Goal: Task Accomplishment & Management: Use online tool/utility

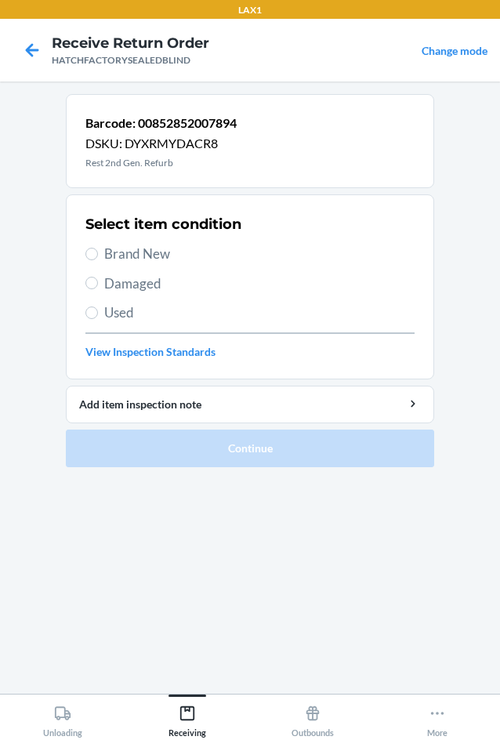
click at [121, 275] on span "Damaged" at bounding box center [259, 284] width 310 height 20
click at [98, 277] on input "Damaged" at bounding box center [91, 283] width 13 height 13
radio input "true"
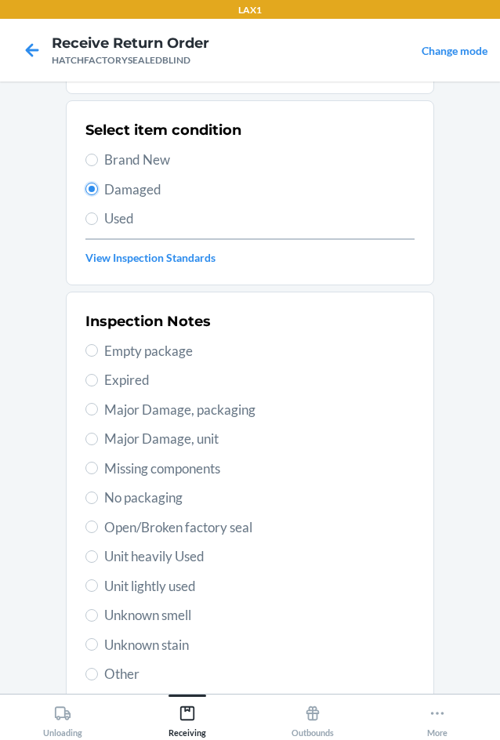
scroll to position [205, 0]
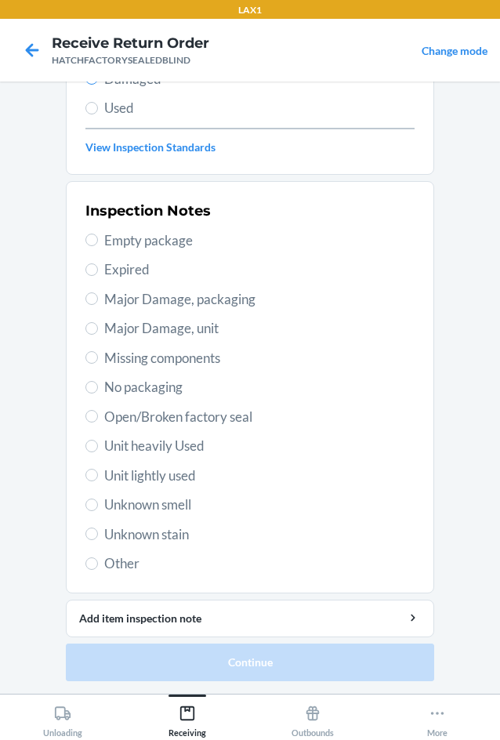
click at [106, 323] on span "Major Damage, unit" at bounding box center [259, 328] width 310 height 20
click at [98, 323] on input "Major Damage, unit" at bounding box center [91, 328] width 13 height 13
radio input "true"
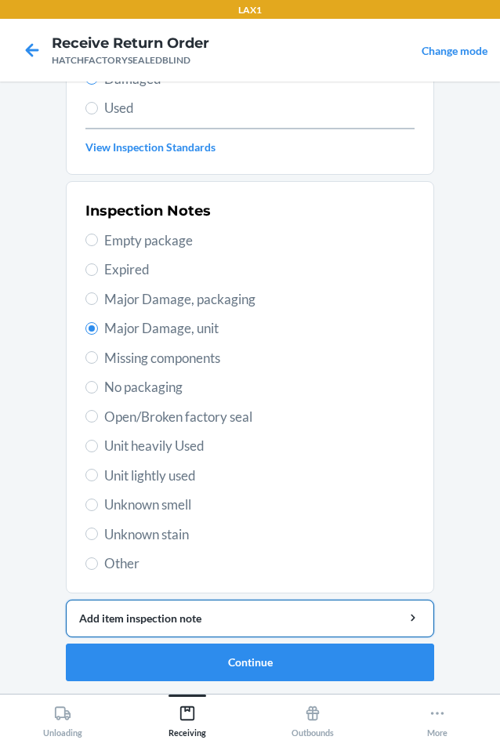
click at [224, 619] on div "Add item inspection note" at bounding box center [250, 618] width 342 height 16
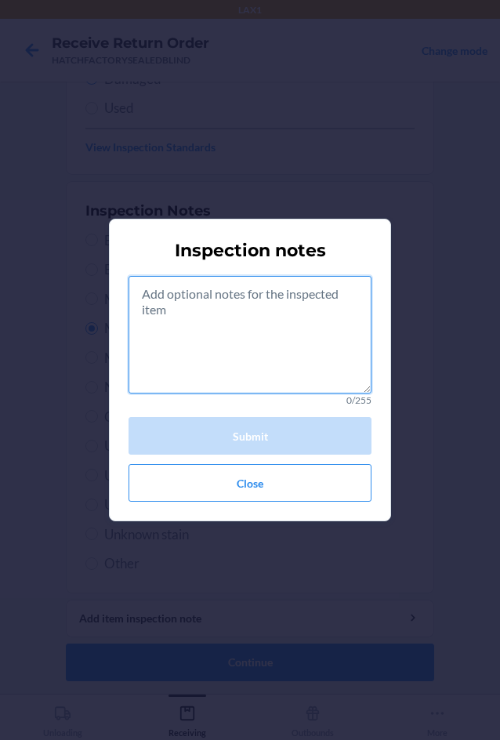
click at [252, 332] on textarea at bounding box center [250, 335] width 243 height 118
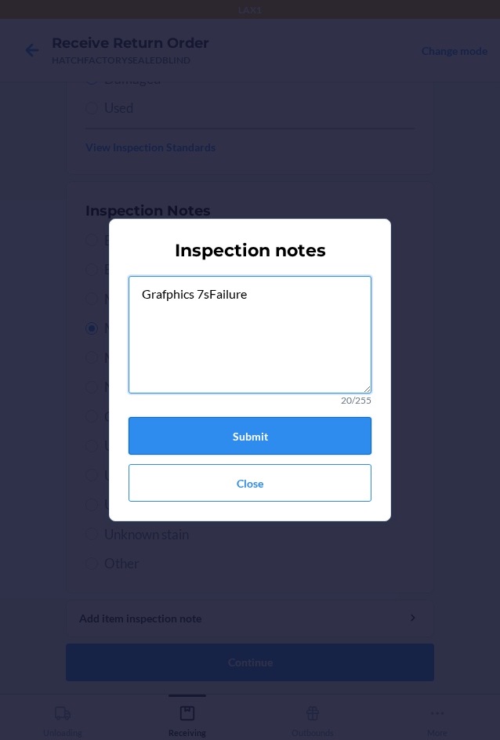
type textarea "Grafphics 7sFailure"
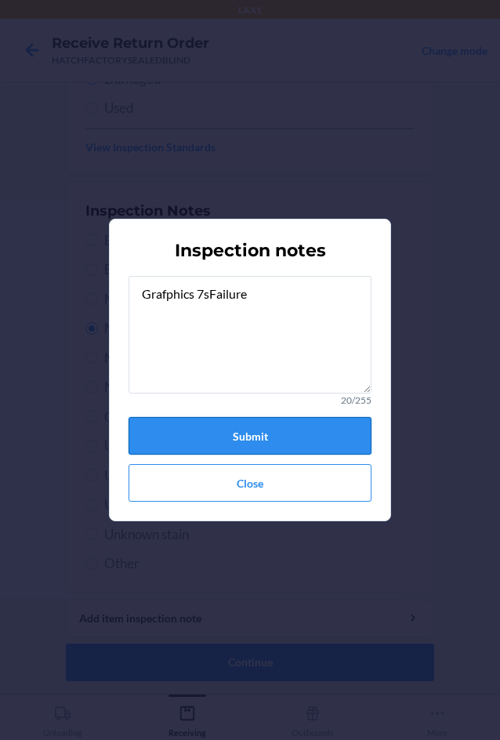
click at [305, 445] on button "Submit" at bounding box center [250, 436] width 243 height 38
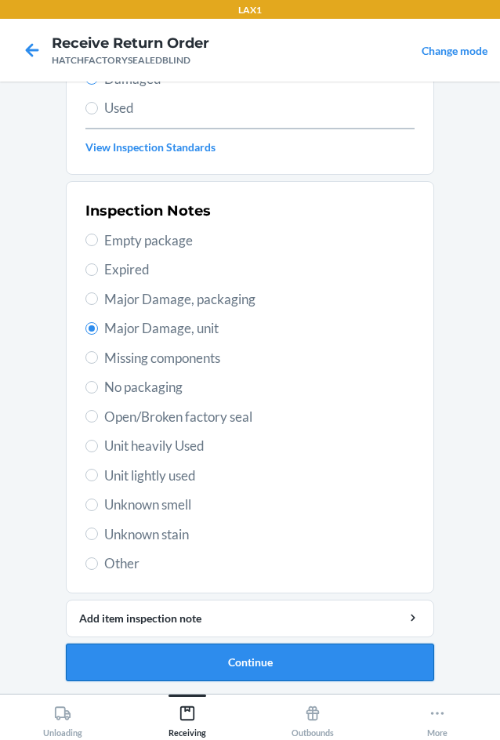
click at [250, 670] on button "Continue" at bounding box center [250, 663] width 368 height 38
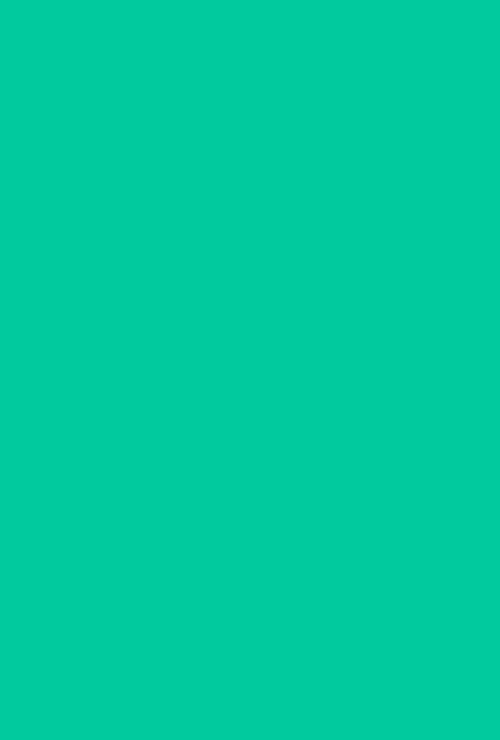
scroll to position [75, 0]
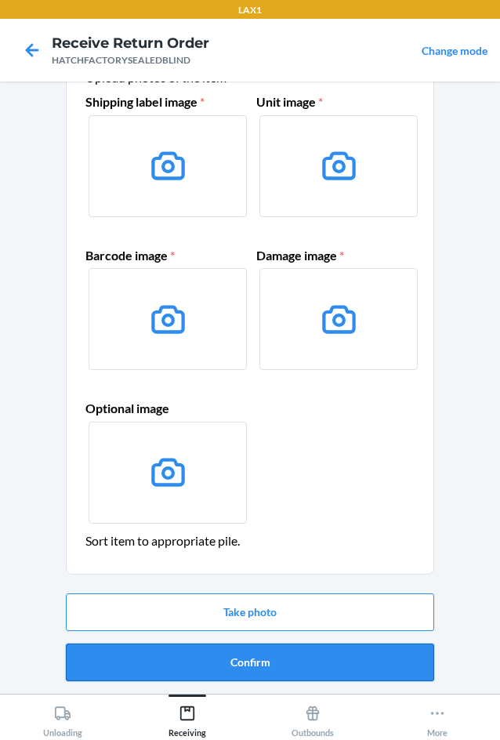
click at [248, 658] on button "Confirm" at bounding box center [250, 663] width 368 height 38
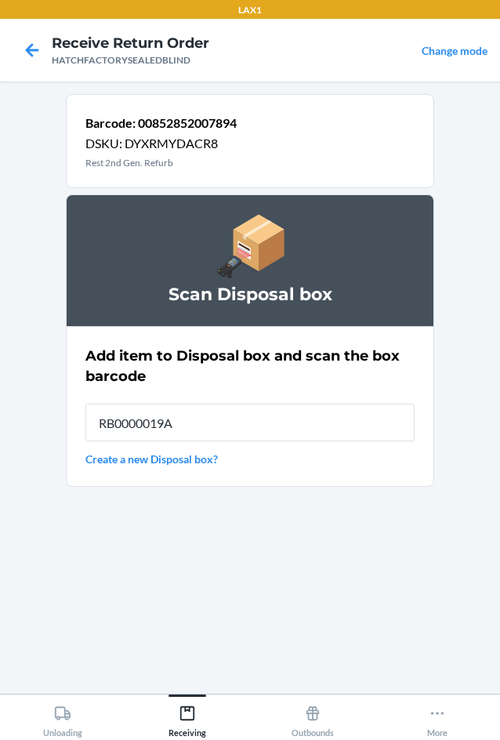
type input "RB0000019A4"
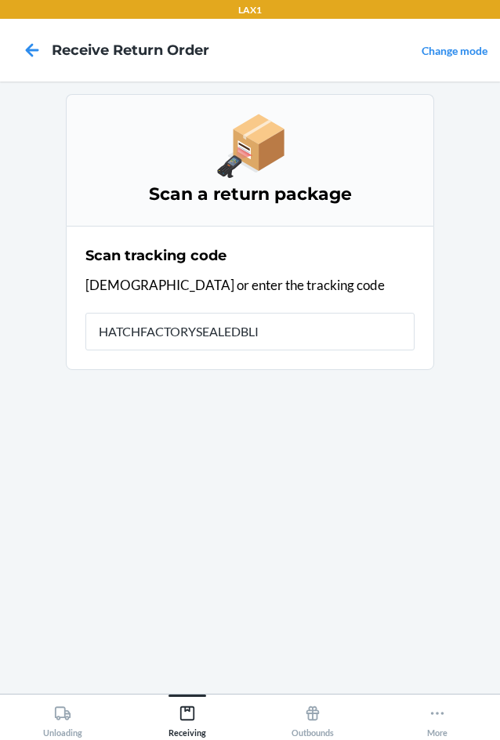
type input "HATCHFACTORYSEALEDBLIN"
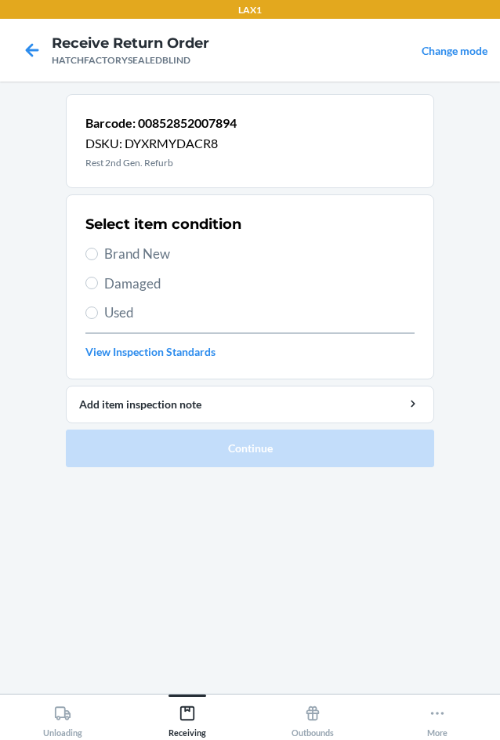
click at [112, 285] on span "Damaged" at bounding box center [259, 284] width 310 height 20
click at [98, 285] on input "Damaged" at bounding box center [91, 283] width 13 height 13
radio input "true"
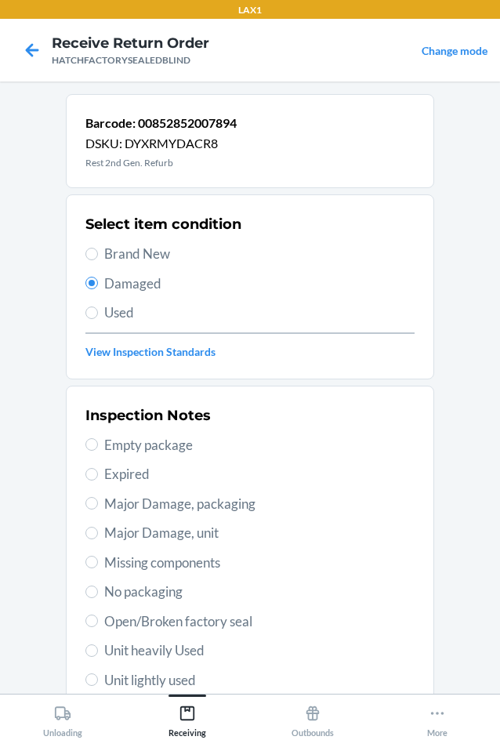
drag, startPoint x: 133, startPoint y: 539, endPoint x: 109, endPoint y: 536, distance: 24.5
click at [131, 538] on span "Major Damage, unit" at bounding box center [259, 533] width 310 height 20
click at [98, 538] on input "Major Damage, unit" at bounding box center [91, 533] width 13 height 13
radio input "true"
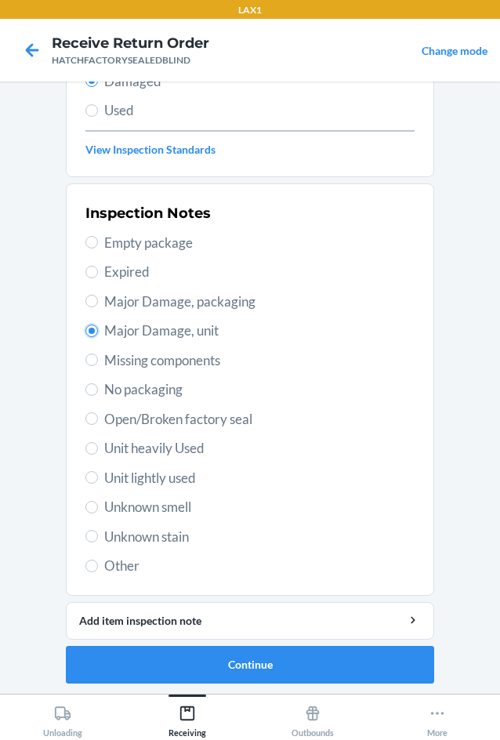
scroll to position [205, 0]
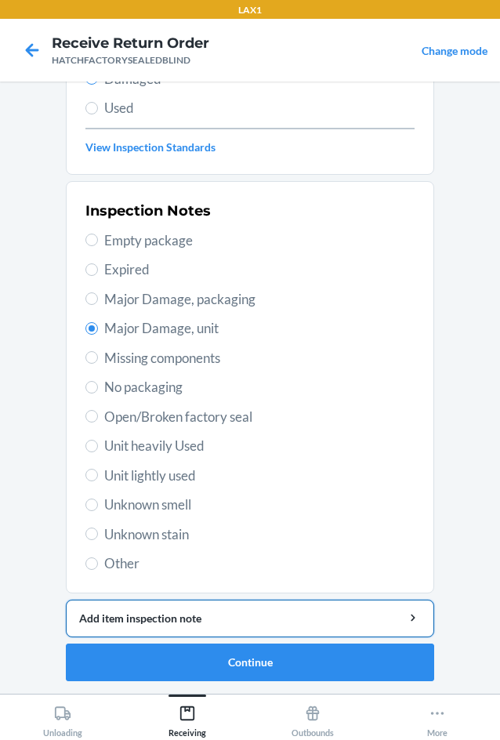
click at [198, 618] on div "Add item inspection note" at bounding box center [250, 618] width 342 height 16
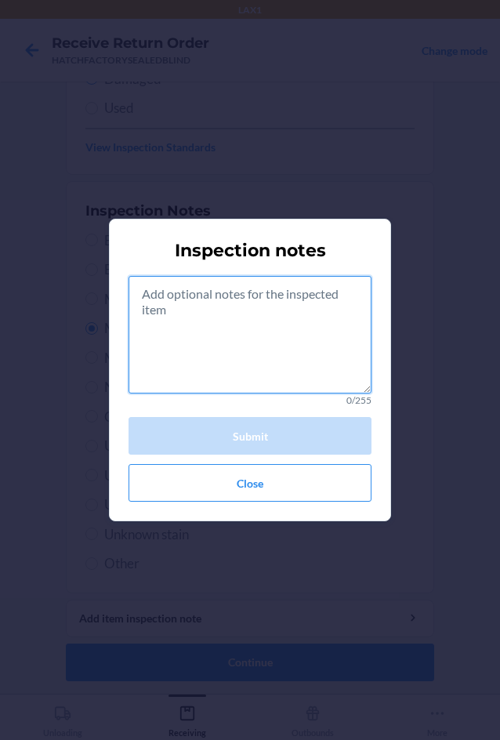
click at [231, 382] on textarea at bounding box center [250, 335] width 243 height 118
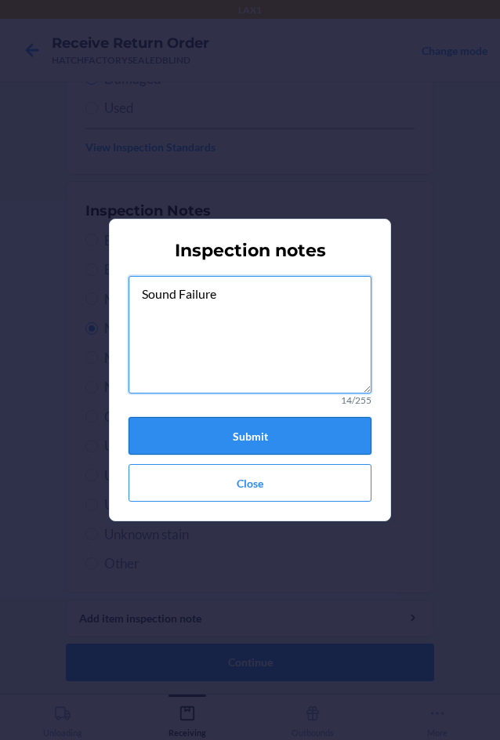
type textarea "Sound Failure"
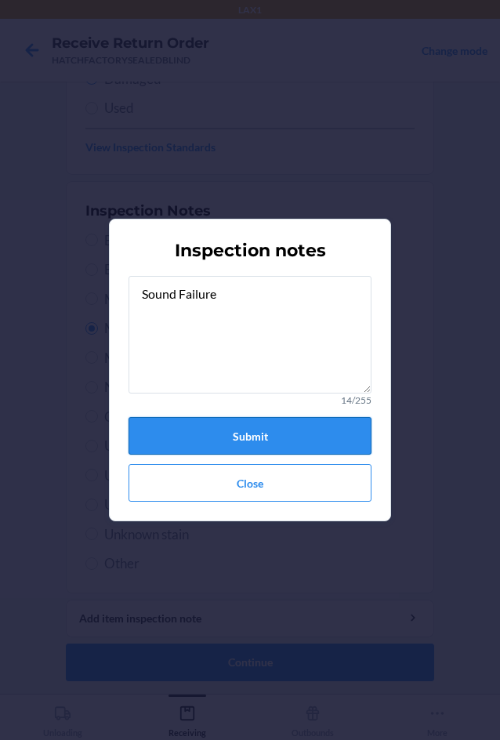
click at [228, 434] on button "Submit" at bounding box center [250, 436] width 243 height 38
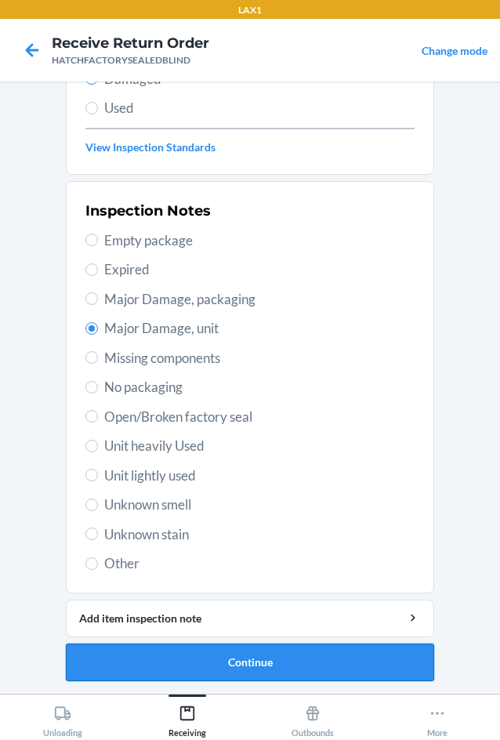
click at [270, 655] on button "Continue" at bounding box center [250, 663] width 368 height 38
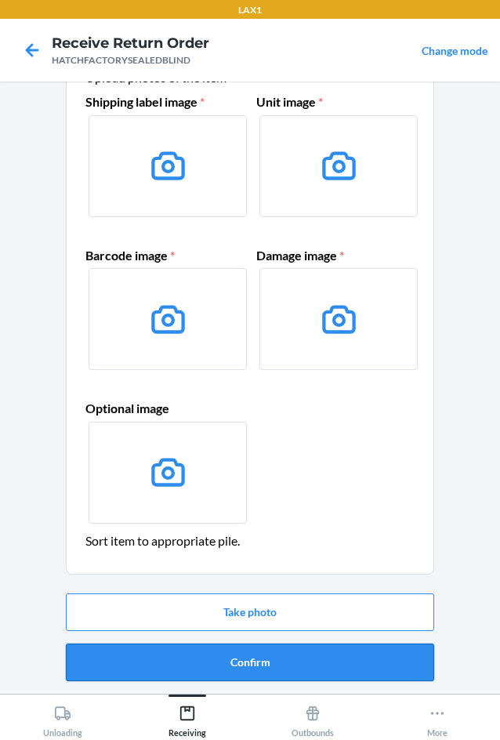
click at [271, 655] on button "Confirm" at bounding box center [250, 663] width 368 height 38
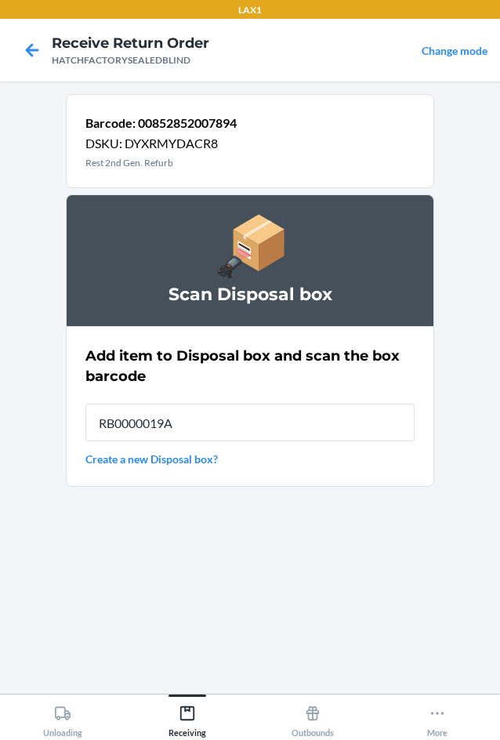
type input "RB0000019A4"
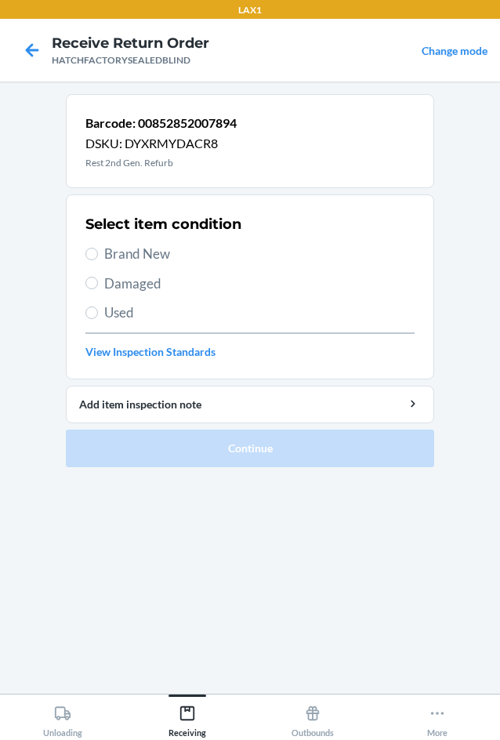
click at [122, 282] on span "Damaged" at bounding box center [259, 284] width 310 height 20
click at [98, 282] on input "Damaged" at bounding box center [91, 283] width 13 height 13
radio input "true"
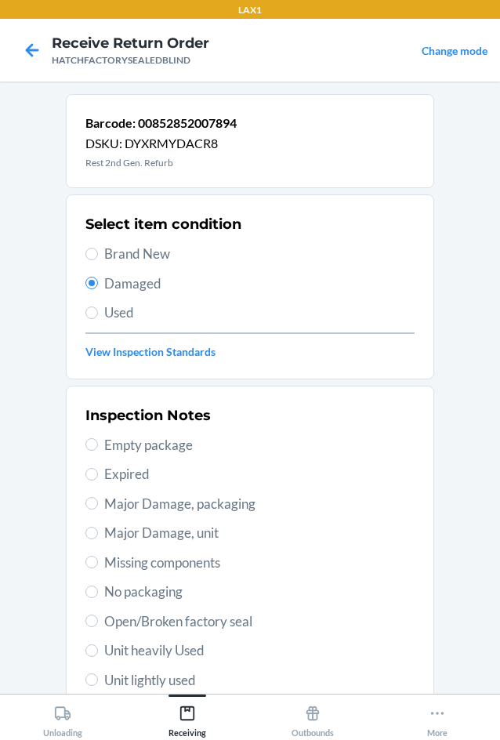
click at [115, 534] on span "Major Damage, unit" at bounding box center [259, 533] width 310 height 20
click at [98, 534] on input "Major Damage, unit" at bounding box center [91, 533] width 13 height 13
radio input "true"
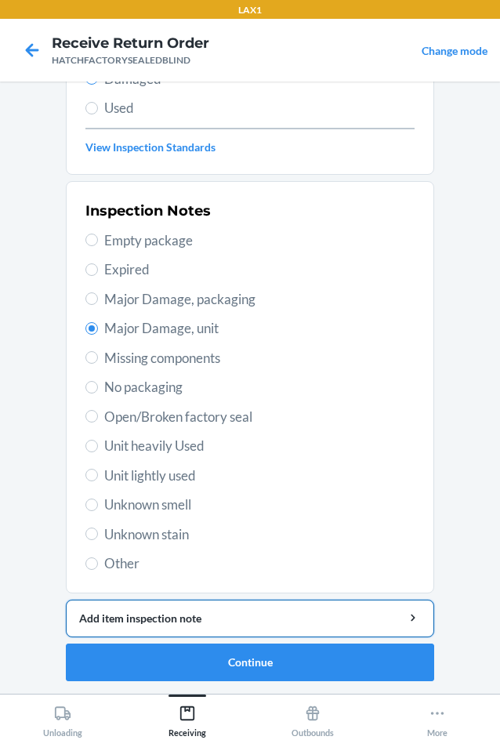
click at [194, 615] on div "Add item inspection note" at bounding box center [250, 618] width 342 height 16
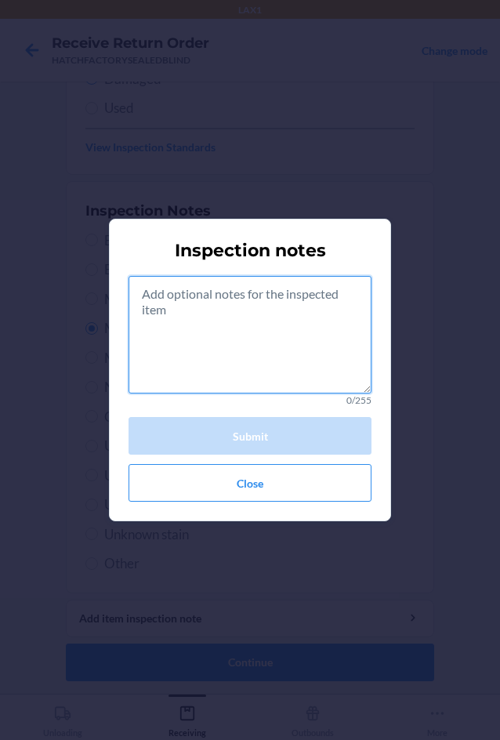
click at [276, 339] on textarea at bounding box center [250, 335] width 243 height 118
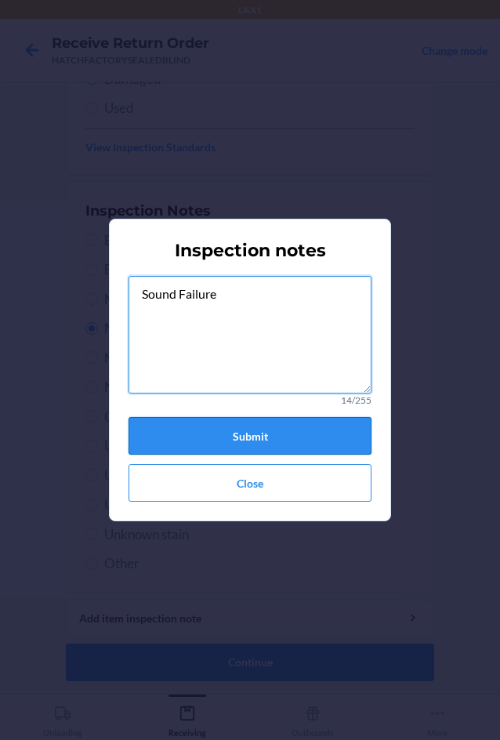
type textarea "Sound Failure"
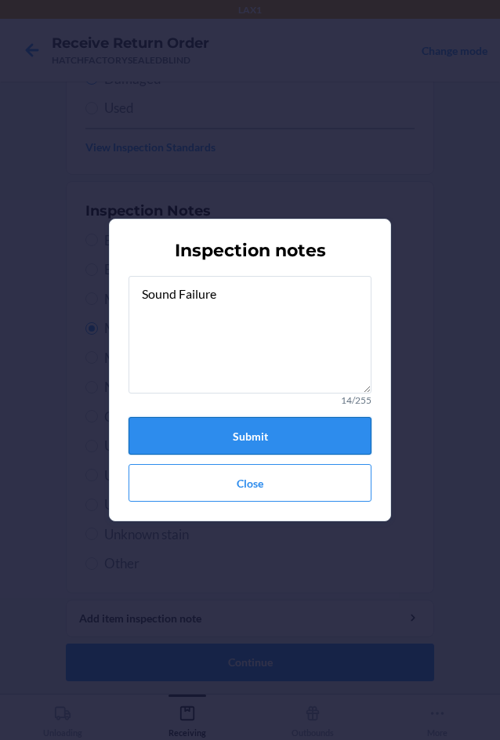
click at [273, 444] on button "Submit" at bounding box center [250, 436] width 243 height 38
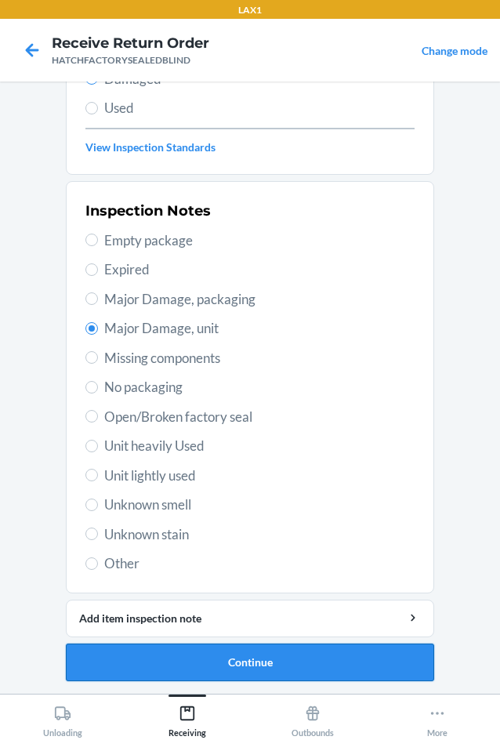
click at [218, 659] on button "Continue" at bounding box center [250, 663] width 368 height 38
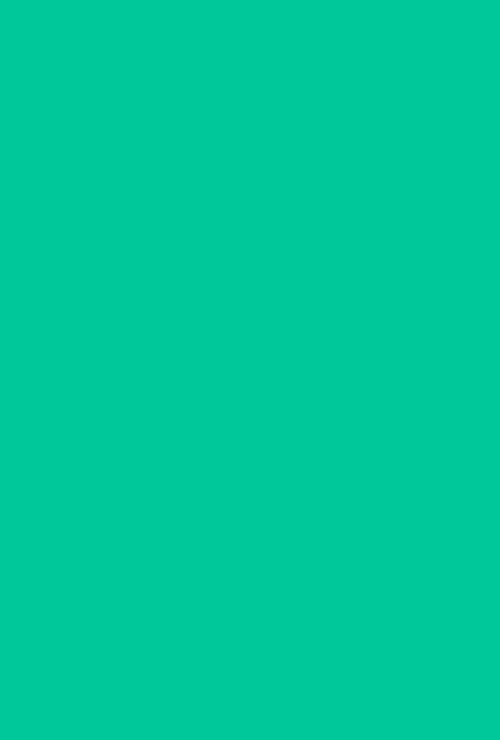
click at [220, 659] on button "Confirm" at bounding box center [250, 663] width 368 height 38
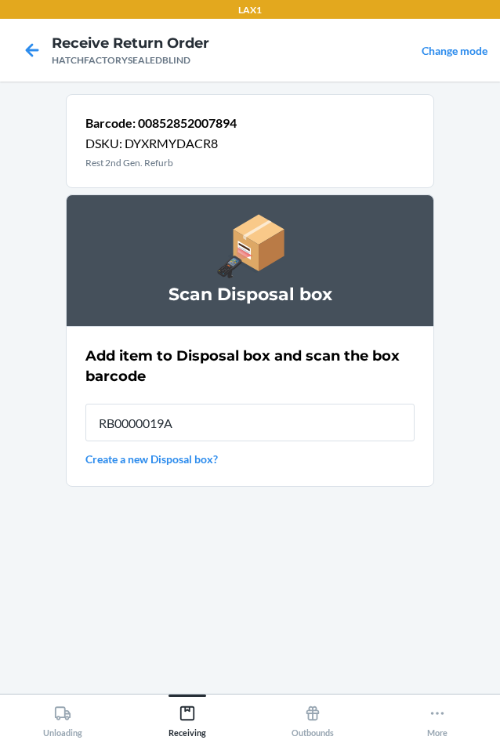
type input "RB0000019A4"
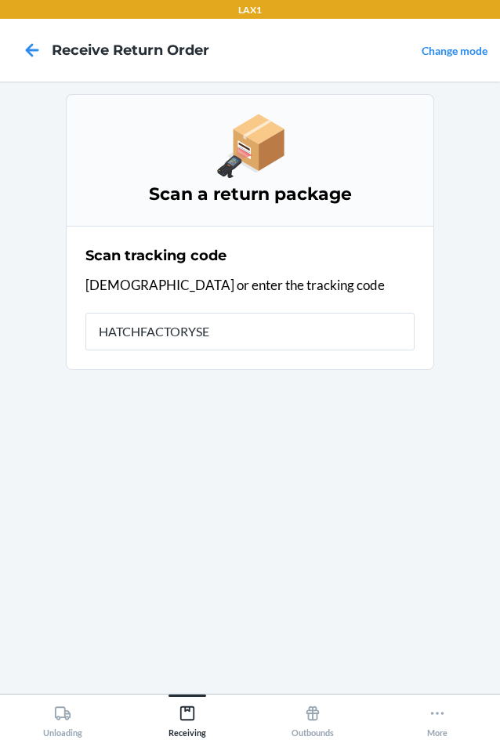
type input "HATCHFACTORYSEA"
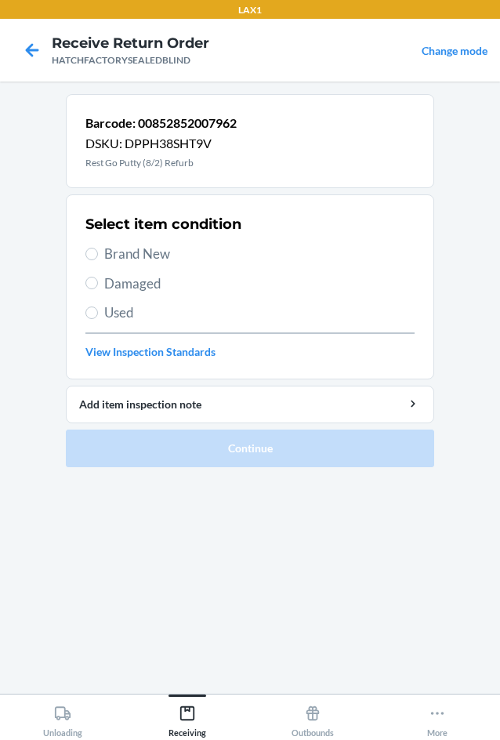
click at [115, 289] on span "Damaged" at bounding box center [259, 284] width 310 height 20
click at [98, 289] on input "Damaged" at bounding box center [91, 283] width 13 height 13
radio input "true"
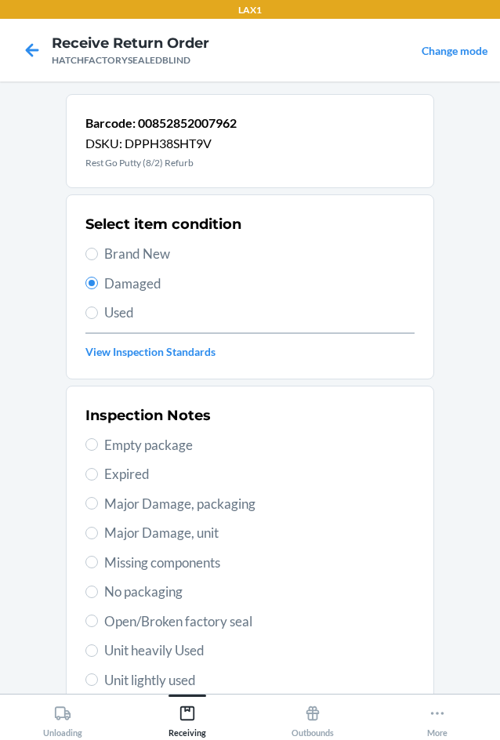
click at [93, 618] on label "Open/Broken factory seal" at bounding box center [249, 622] width 329 height 20
click at [93, 618] on input "Open/Broken factory seal" at bounding box center [91, 621] width 13 height 13
radio input "true"
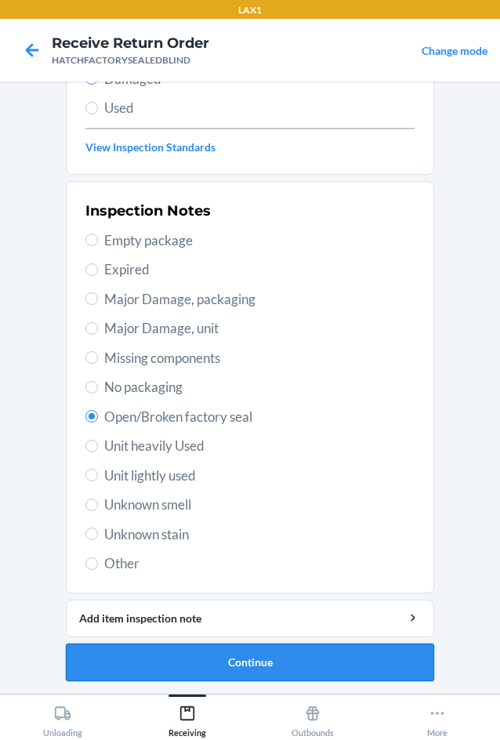
click at [249, 652] on button "Continue" at bounding box center [250, 663] width 368 height 38
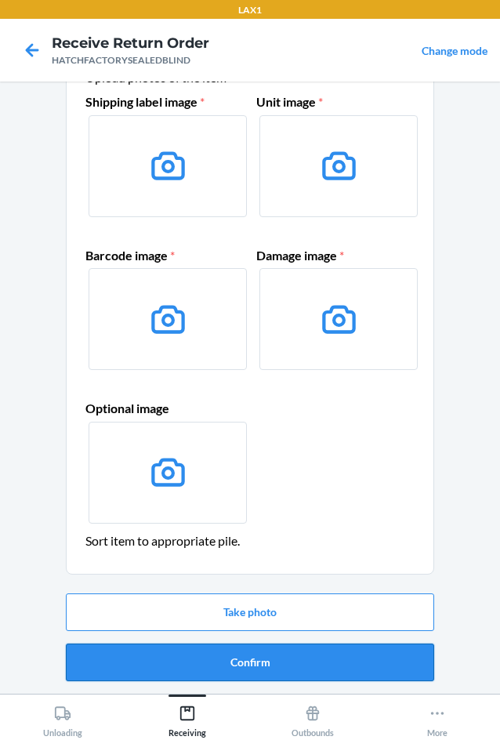
click at [252, 663] on button "Confirm" at bounding box center [250, 663] width 368 height 38
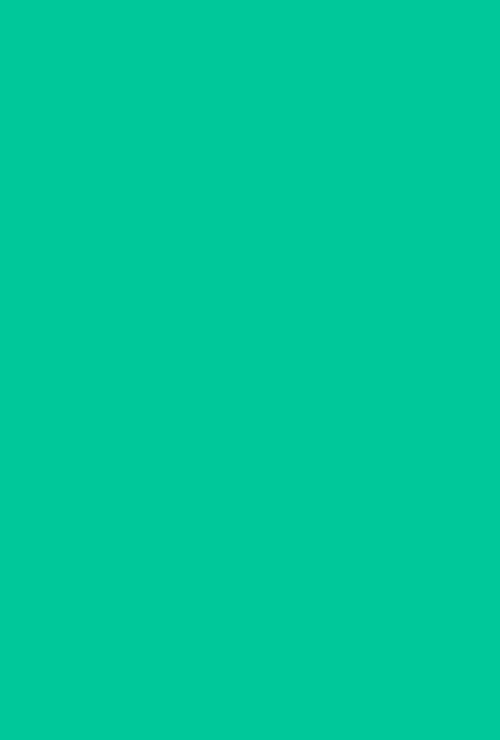
scroll to position [0, 0]
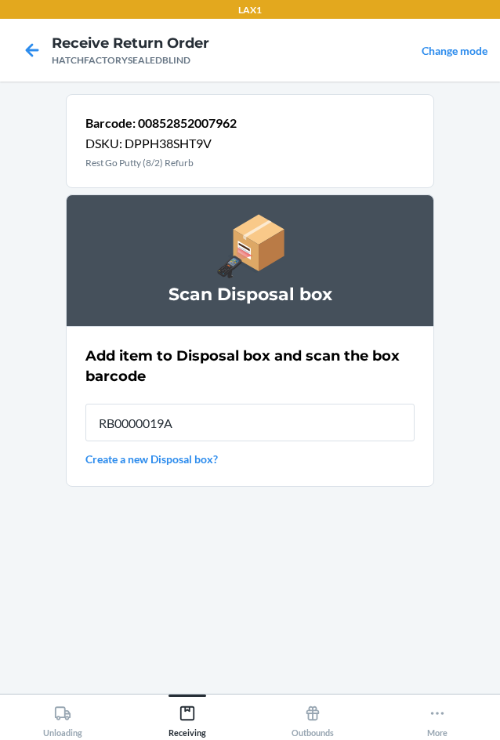
type input "RB0000019A4"
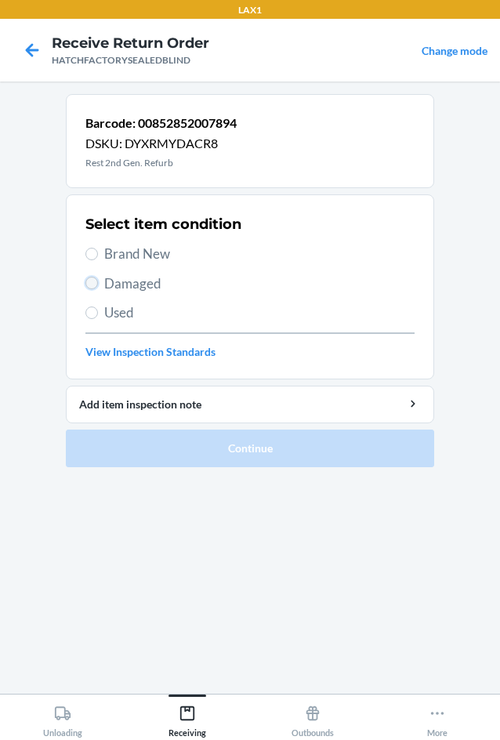
click at [95, 288] on input "Damaged" at bounding box center [91, 283] width 13 height 13
radio input "true"
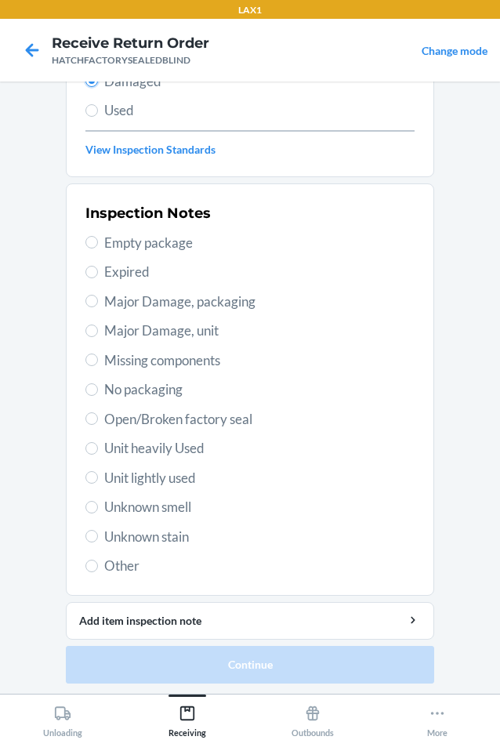
scroll to position [205, 0]
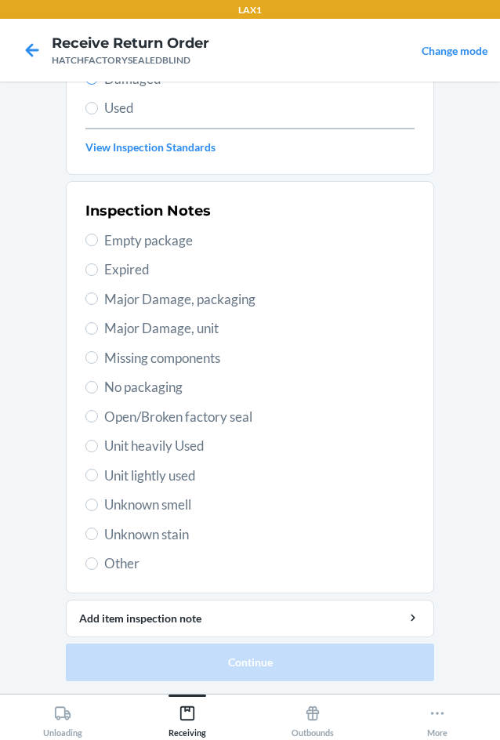
click at [112, 330] on span "Major Damage, unit" at bounding box center [259, 328] width 310 height 20
click at [98, 330] on input "Major Damage, unit" at bounding box center [91, 328] width 13 height 13
radio input "true"
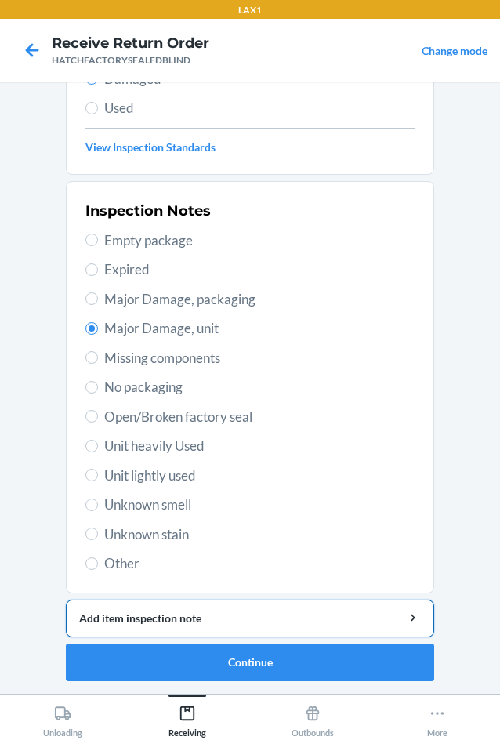
click at [136, 618] on div "Add item inspection note" at bounding box center [250, 618] width 342 height 16
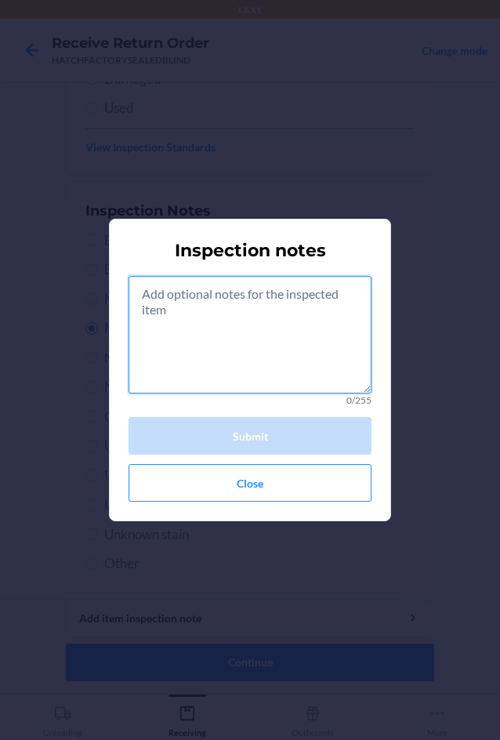
click at [221, 361] on textarea at bounding box center [250, 335] width 243 height 118
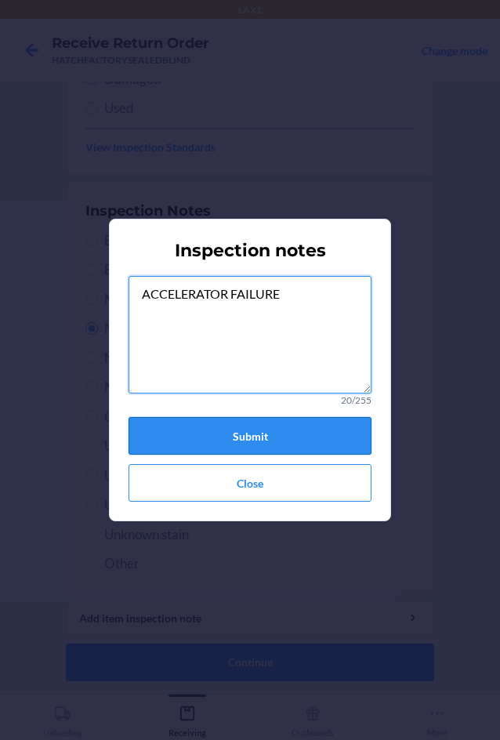
type textarea "ACCELERATOR FAILURE"
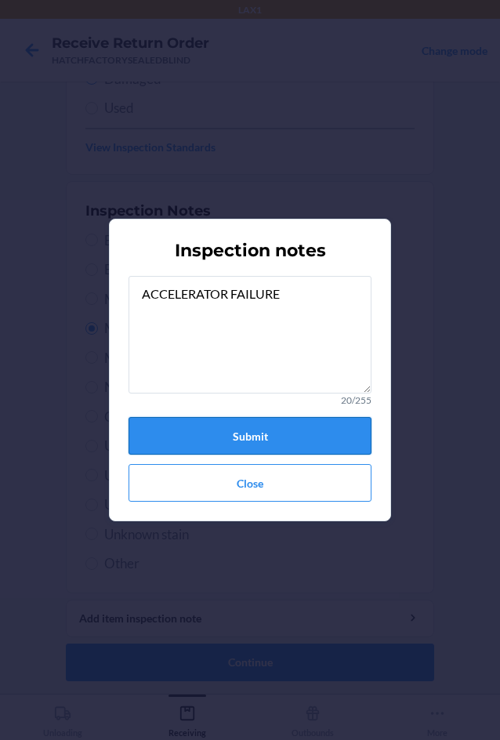
click at [231, 440] on button "Submit" at bounding box center [250, 436] width 243 height 38
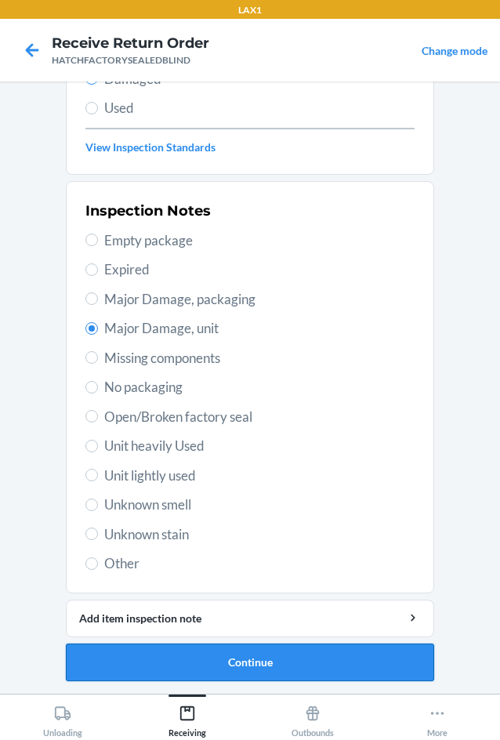
click at [212, 655] on button "Continue" at bounding box center [250, 663] width 368 height 38
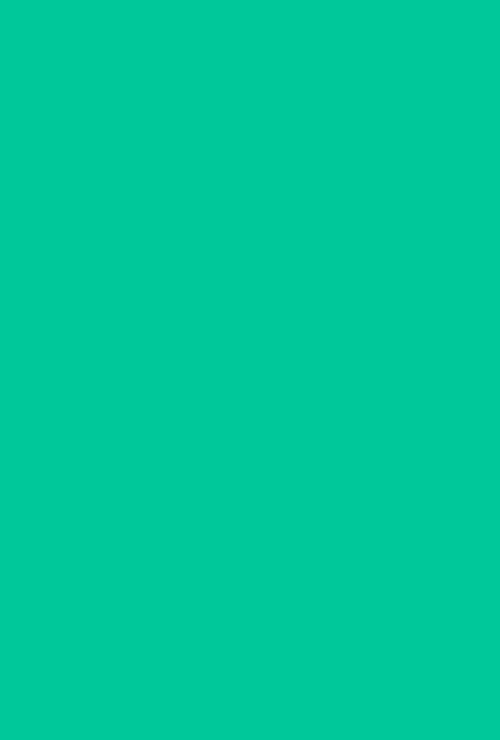
scroll to position [75, 0]
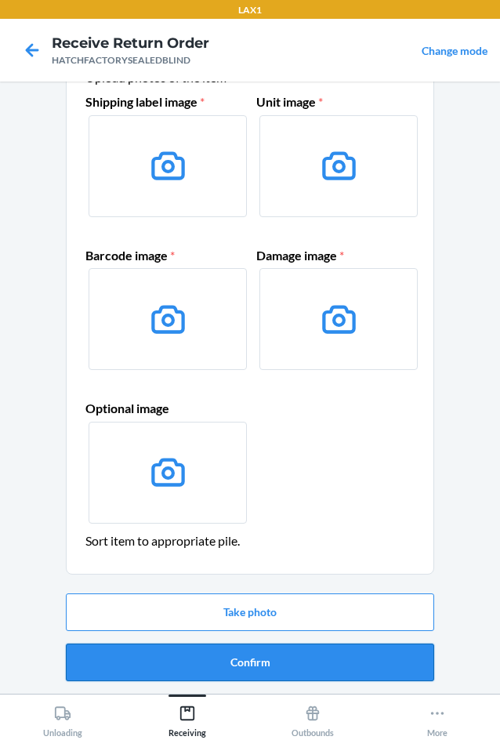
click at [214, 657] on button "Confirm" at bounding box center [250, 663] width 368 height 38
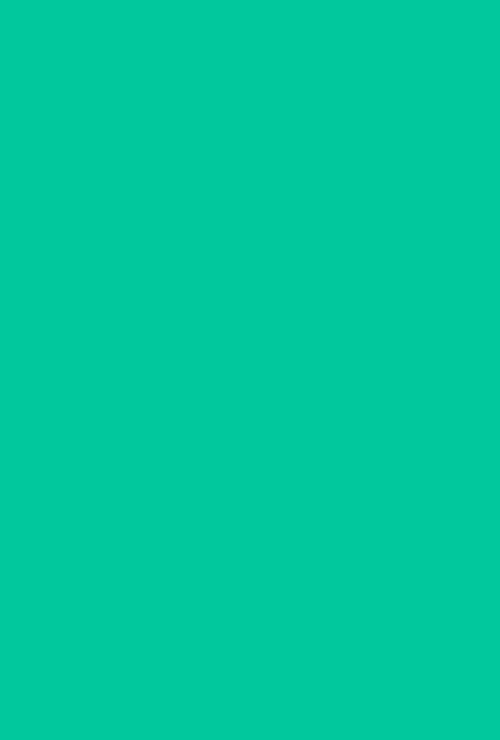
scroll to position [0, 0]
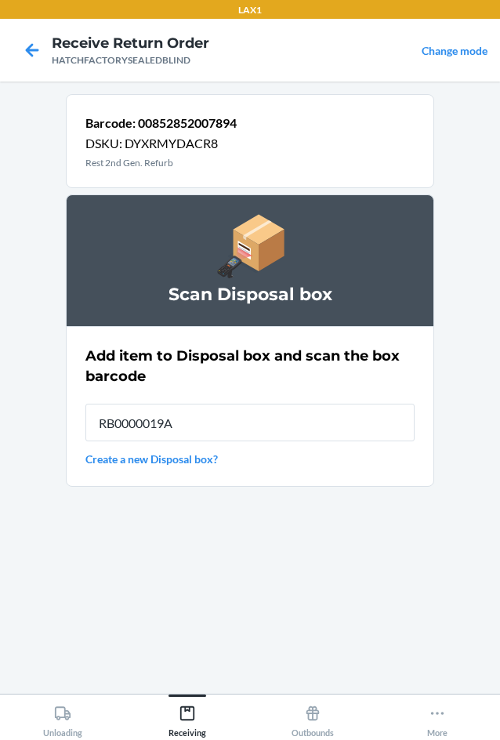
type input "RB0000019A4"
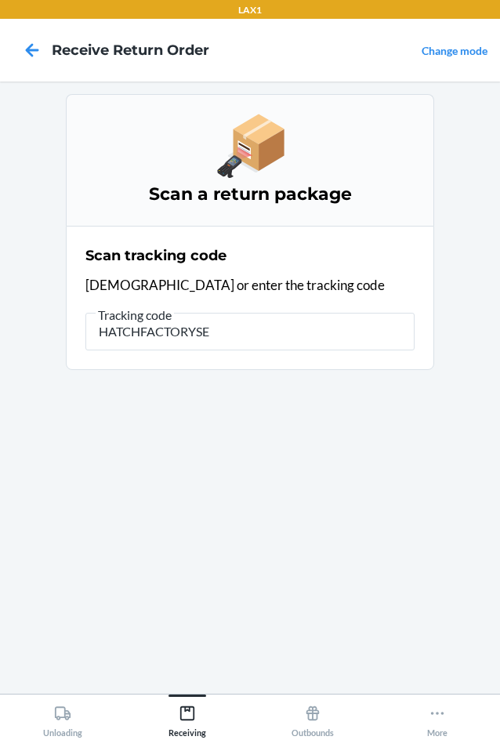
type input "HATCHFACTORYSEA"
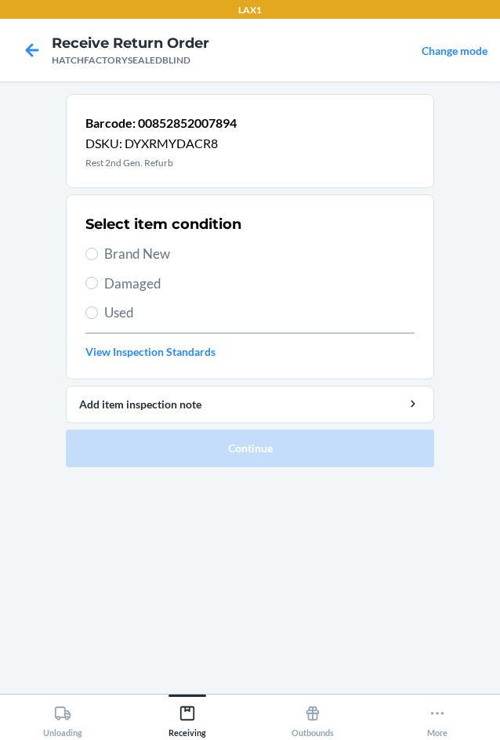
drag, startPoint x: 99, startPoint y: 289, endPoint x: 151, endPoint y: 325, distance: 63.1
click at [103, 298] on div "Select item condition Brand New Damaged Used View Inspection Standards" at bounding box center [249, 286] width 329 height 155
click at [125, 289] on span "Damaged" at bounding box center [259, 284] width 310 height 20
click at [98, 289] on input "Damaged" at bounding box center [91, 283] width 13 height 13
radio input "true"
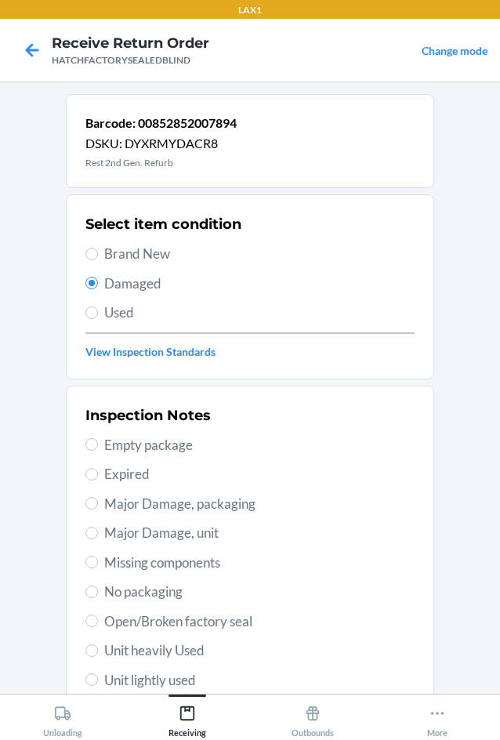
click at [125, 525] on span "Major Damage, unit" at bounding box center [259, 533] width 310 height 20
click at [98, 527] on input "Major Damage, unit" at bounding box center [91, 533] width 13 height 13
radio input "true"
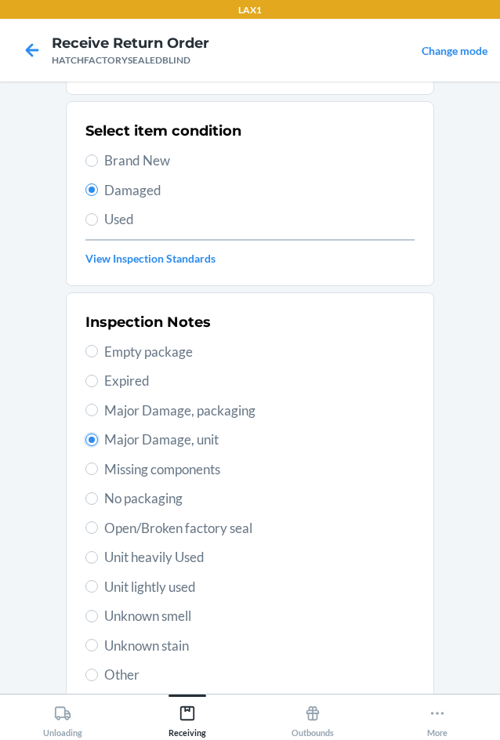
scroll to position [205, 0]
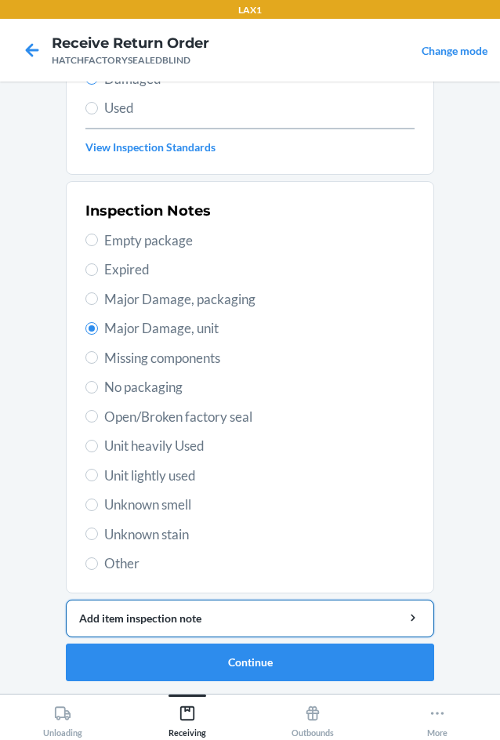
click at [188, 610] on button "Add item inspection note" at bounding box center [250, 619] width 368 height 38
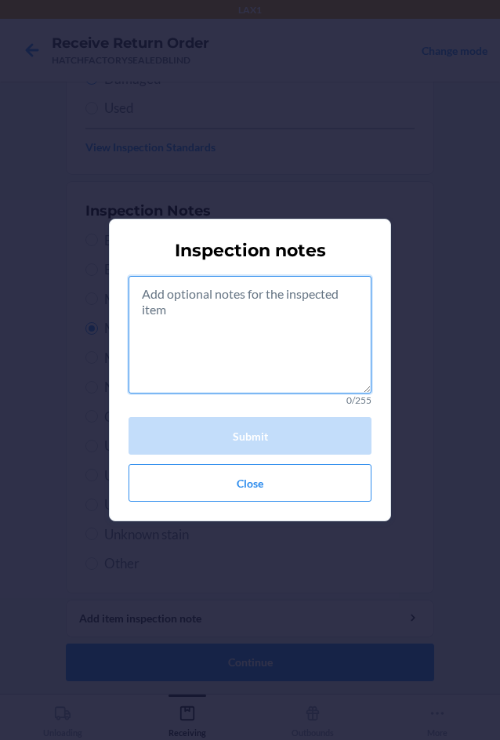
click at [249, 345] on textarea at bounding box center [250, 335] width 243 height 118
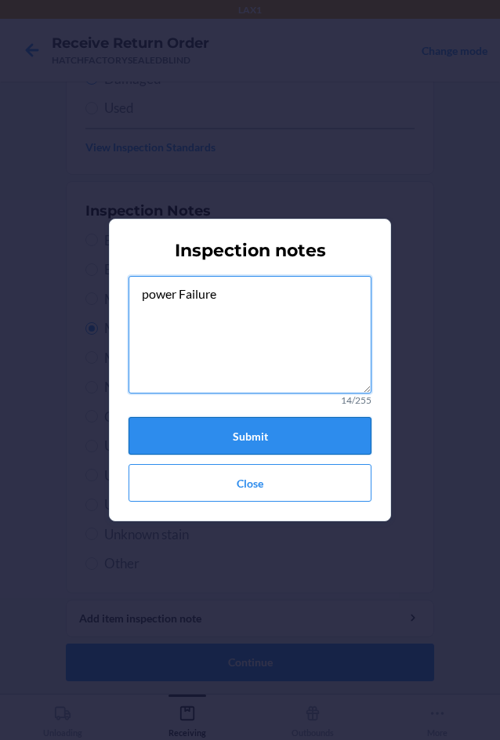
type textarea "power Failure"
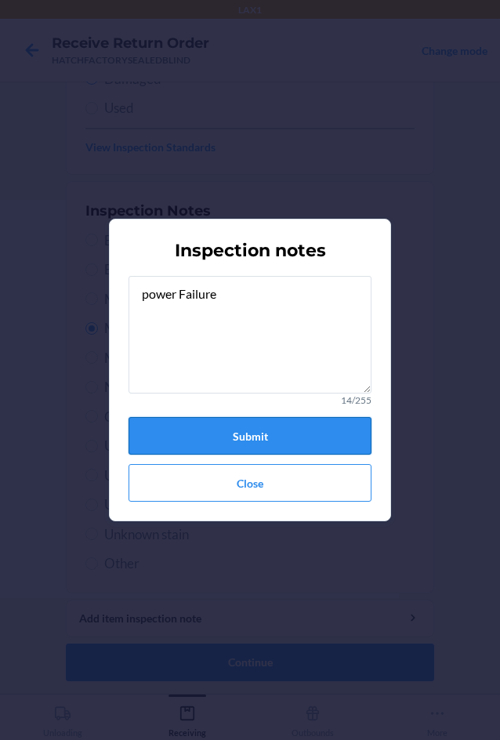
drag, startPoint x: 295, startPoint y: 439, endPoint x: 304, endPoint y: 581, distance: 142.2
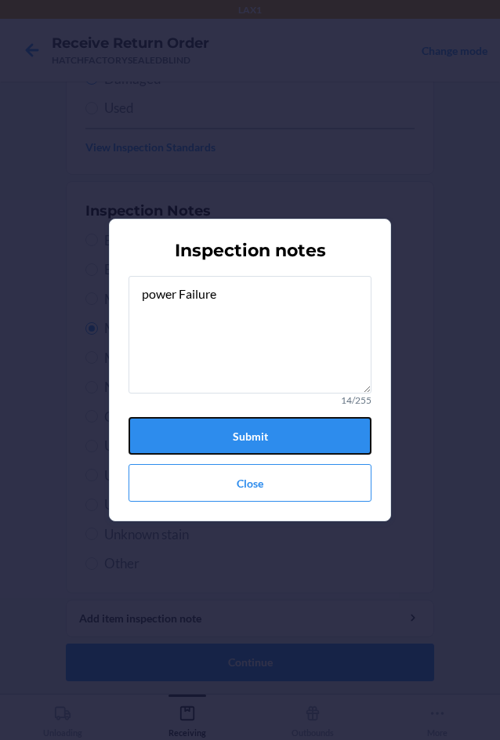
click at [298, 441] on button "Submit" at bounding box center [250, 436] width 243 height 38
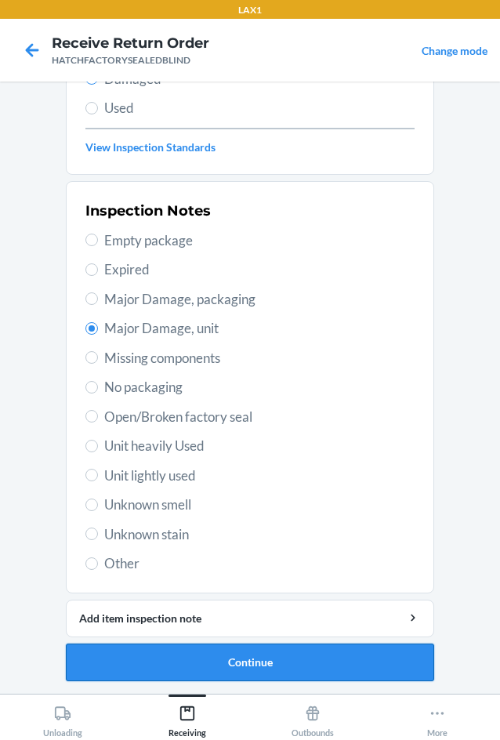
click at [290, 664] on button "Continue" at bounding box center [250, 663] width 368 height 38
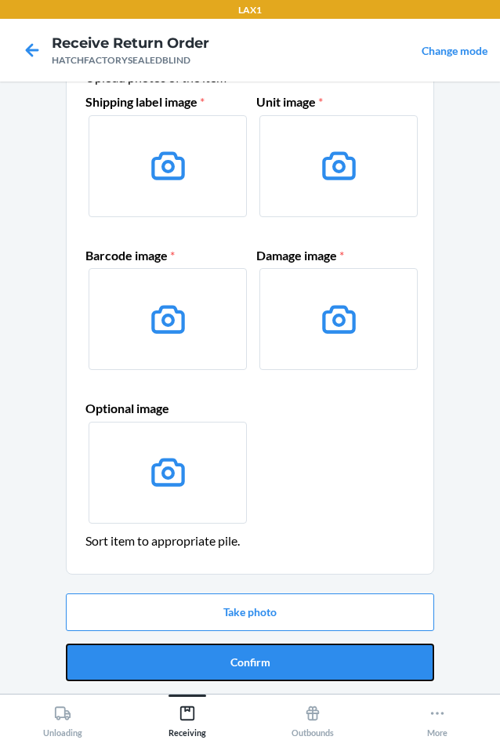
click at [290, 664] on button "Confirm" at bounding box center [250, 663] width 368 height 38
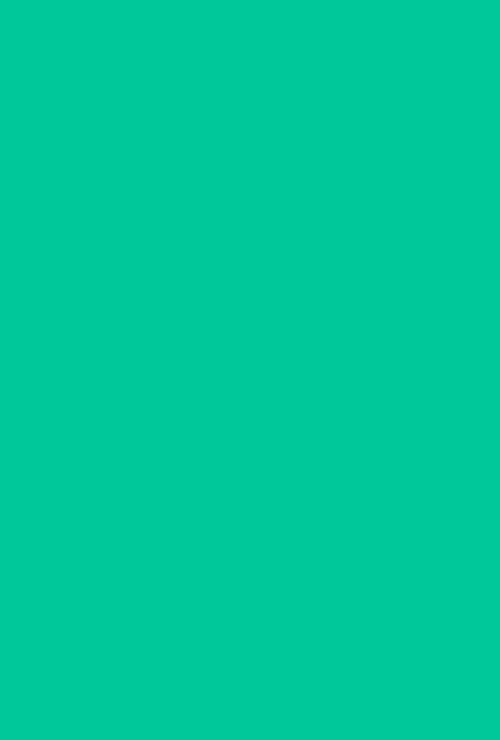
scroll to position [0, 0]
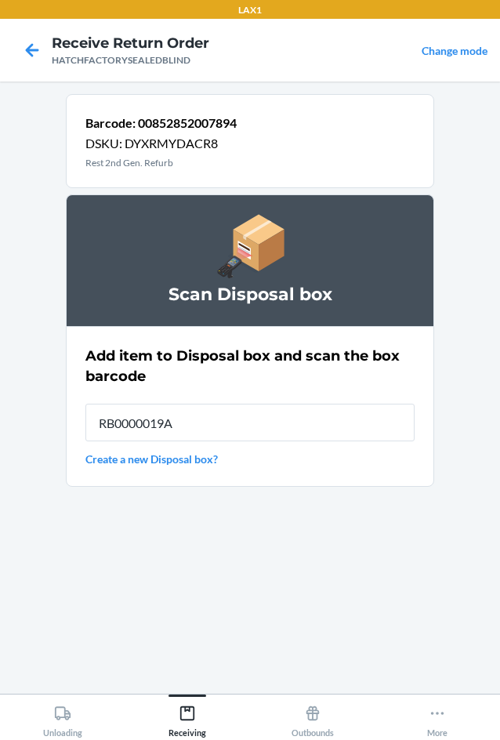
type input "RB0000019A4"
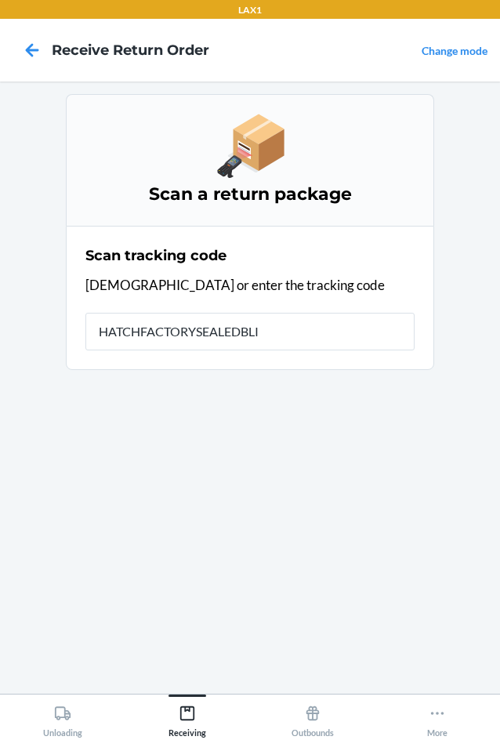
type input "HATCHFACTORYSEALEDBLIN"
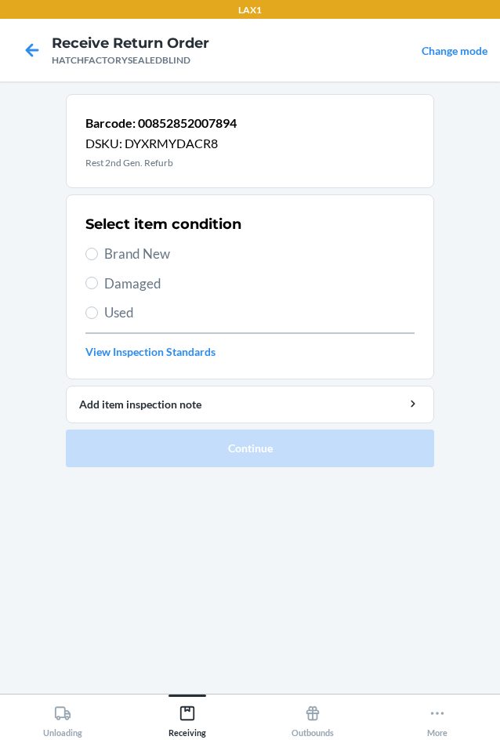
click at [122, 283] on span "Damaged" at bounding box center [259, 284] width 310 height 20
click at [98, 283] on input "Damaged" at bounding box center [91, 283] width 13 height 13
radio input "true"
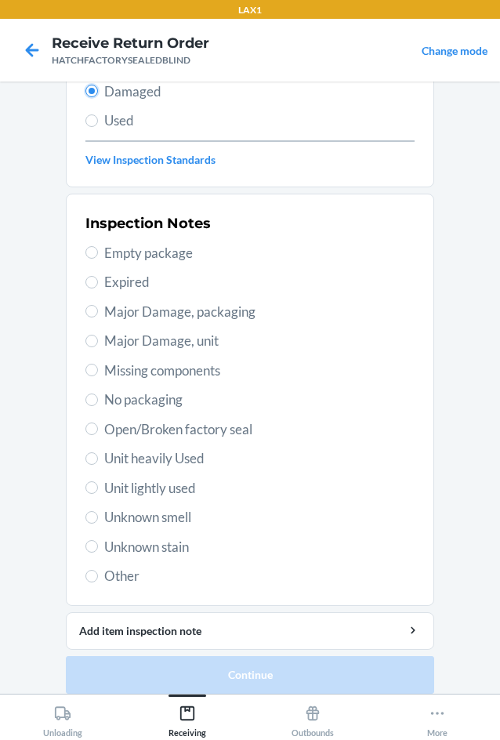
scroll to position [205, 0]
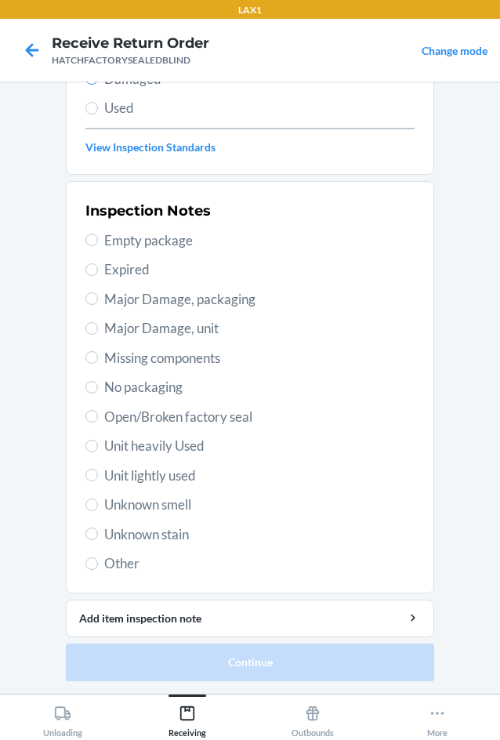
click at [110, 336] on span "Major Damage, unit" at bounding box center [259, 328] width 310 height 20
click at [98, 335] on input "Major Damage, unit" at bounding box center [91, 328] width 13 height 13
radio input "true"
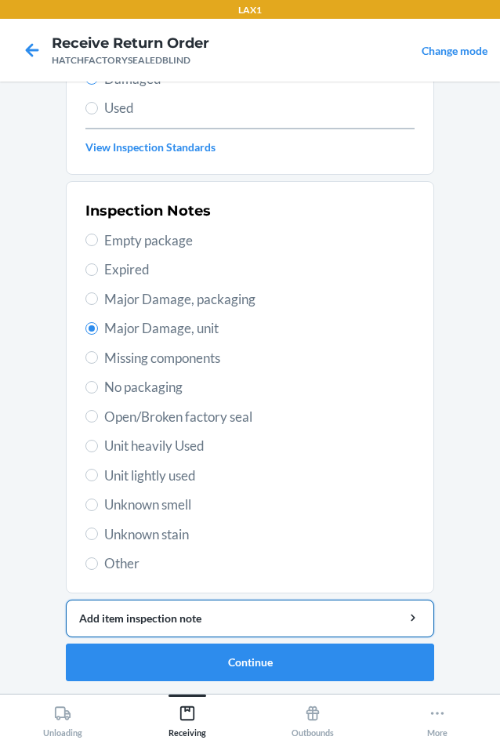
click at [160, 619] on div "Add item inspection note" at bounding box center [250, 618] width 342 height 16
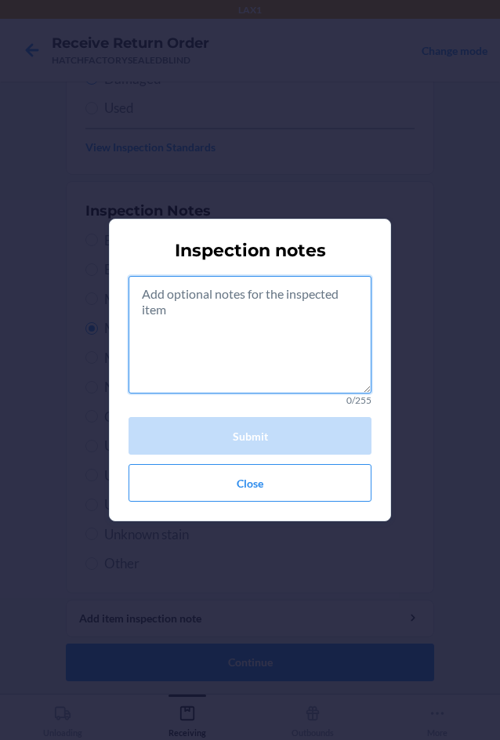
click at [263, 349] on textarea at bounding box center [250, 335] width 243 height 118
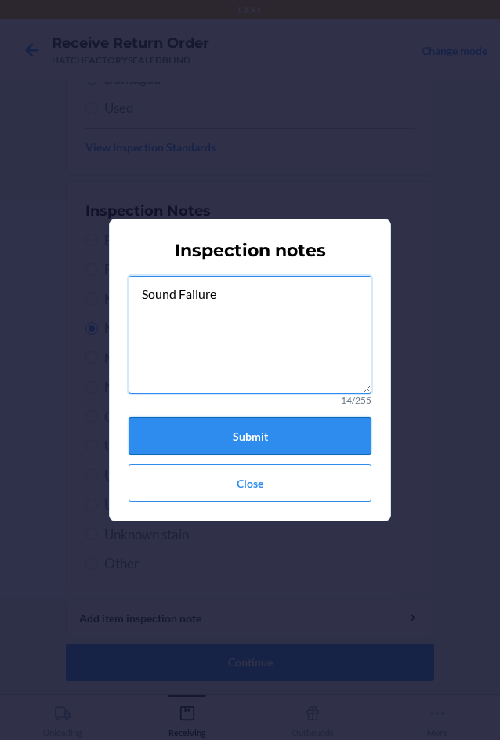
type textarea "Sound Failure"
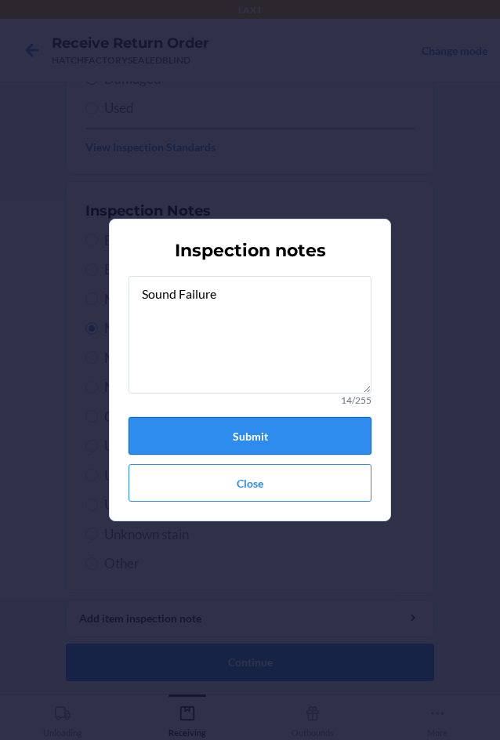
click at [244, 437] on button "Submit" at bounding box center [250, 436] width 243 height 38
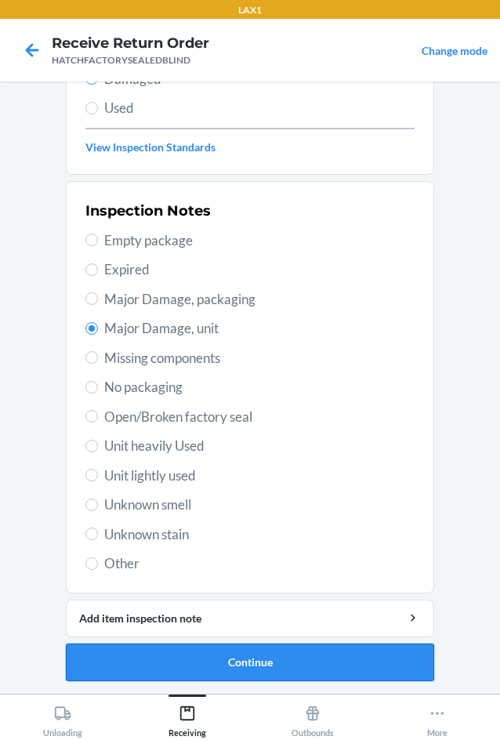
click at [256, 663] on button "Continue" at bounding box center [250, 663] width 368 height 38
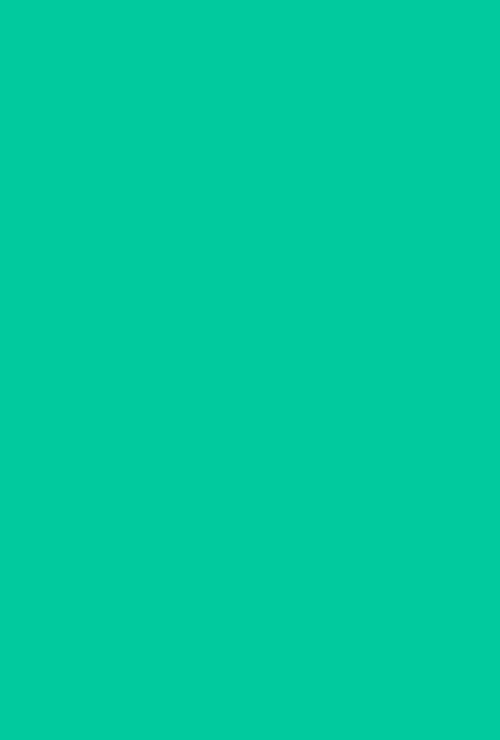
scroll to position [75, 0]
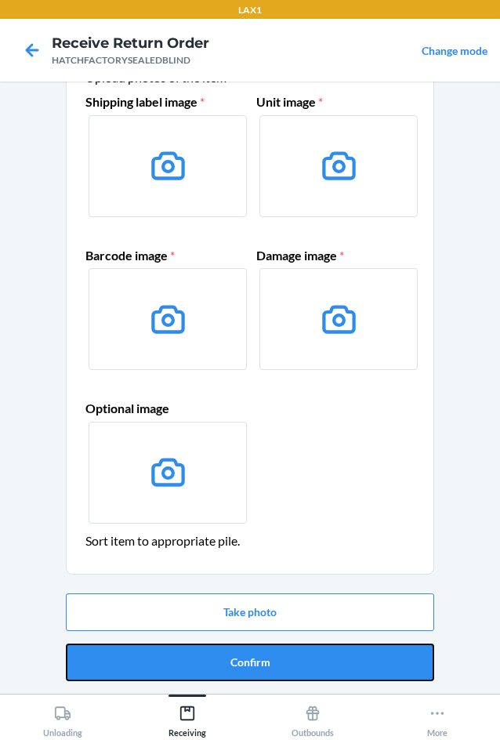
click at [256, 663] on button "Confirm" at bounding box center [250, 663] width 368 height 38
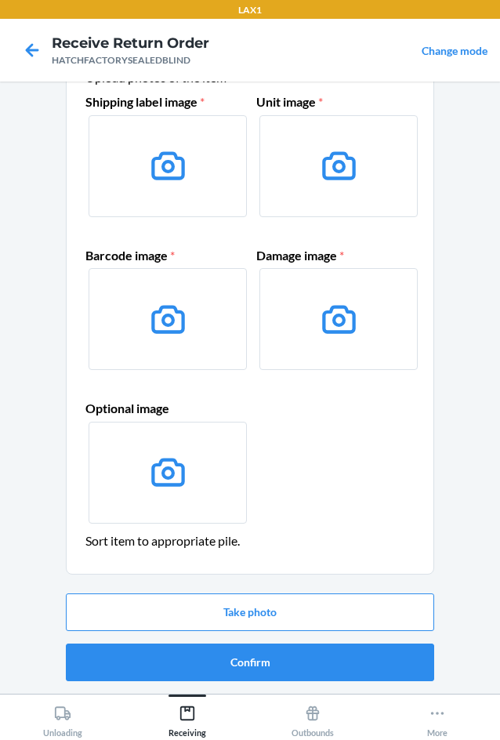
scroll to position [0, 0]
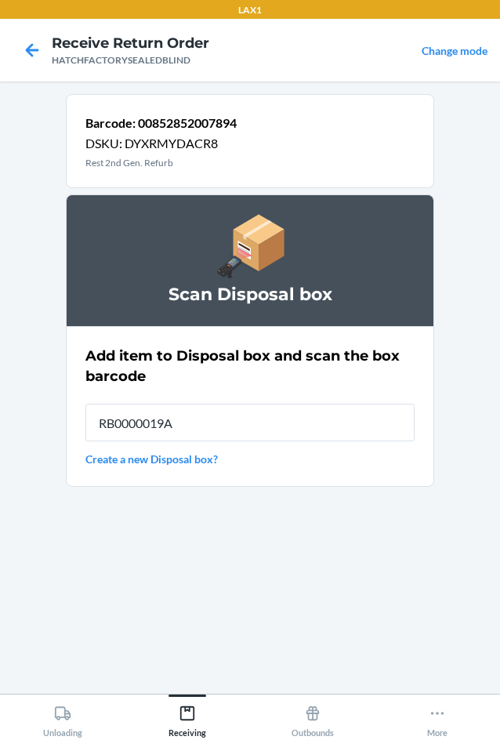
type input "RB0000019A4"
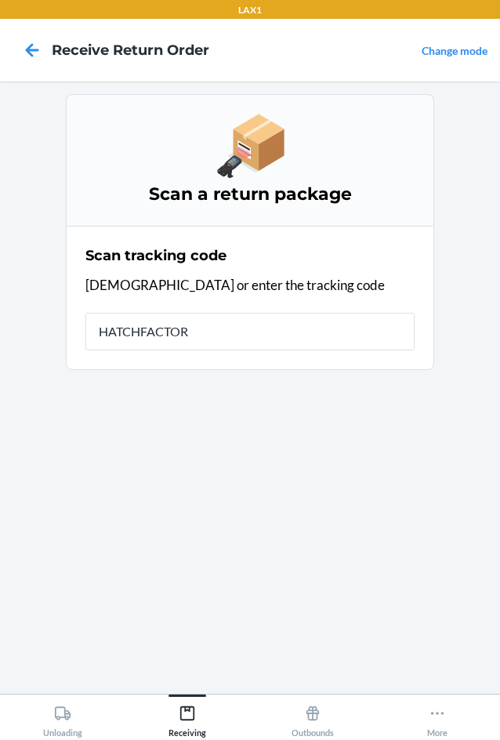
type input "HATCHFACTORY"
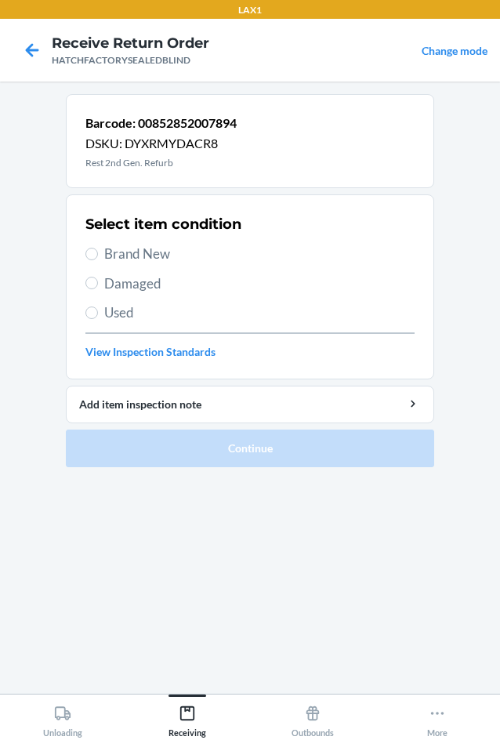
click at [99, 274] on label "Damaged" at bounding box center [249, 284] width 329 height 20
click at [98, 277] on input "Damaged" at bounding box center [91, 283] width 13 height 13
radio input "true"
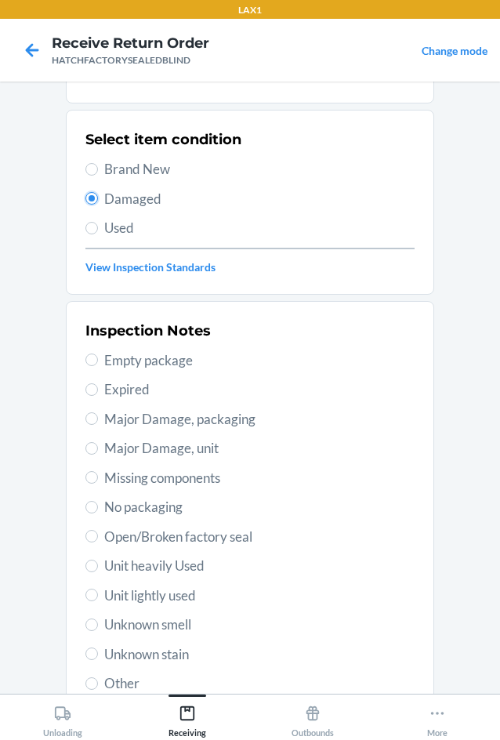
scroll to position [205, 0]
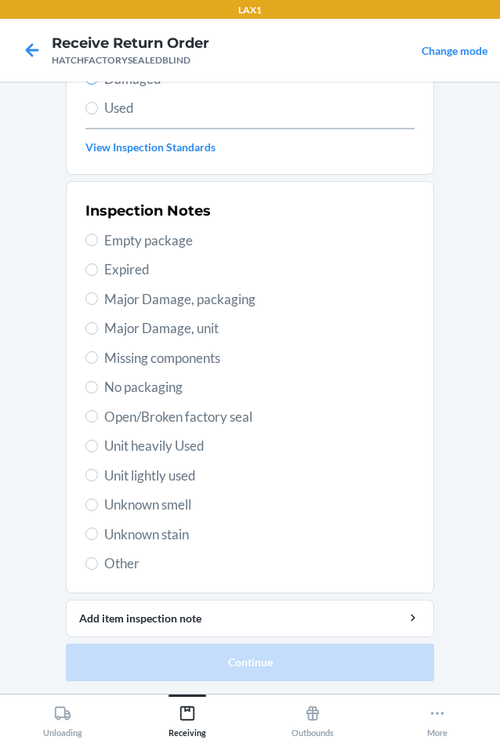
click at [111, 314] on div "Inspection Notes Empty package Expired Major Damage, packaging Major Damage, un…" at bounding box center [249, 387] width 329 height 383
click at [116, 332] on span "Major Damage, unit" at bounding box center [259, 328] width 310 height 20
click at [98, 332] on input "Major Damage, unit" at bounding box center [91, 328] width 13 height 13
radio input "true"
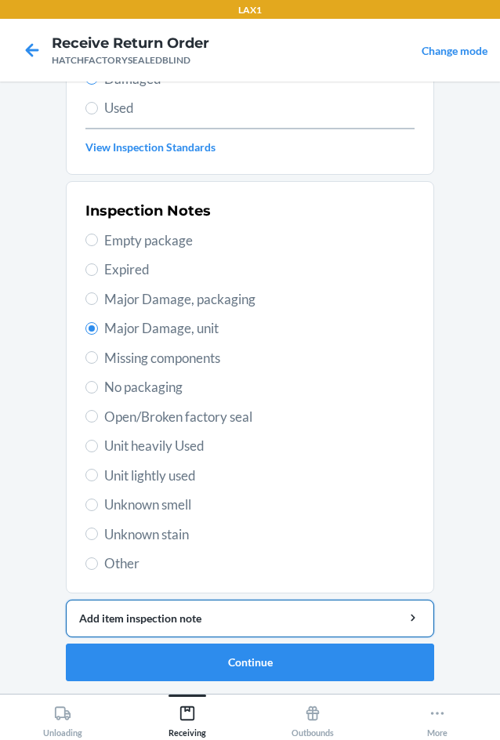
click at [180, 615] on div "Add item inspection note" at bounding box center [250, 618] width 342 height 16
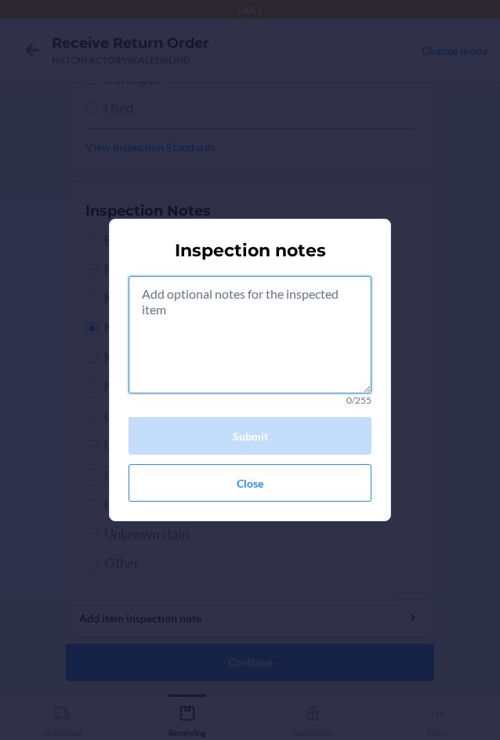
drag, startPoint x: 271, startPoint y: 322, endPoint x: 275, endPoint y: 330, distance: 8.8
click at [275, 330] on textarea at bounding box center [250, 335] width 243 height 118
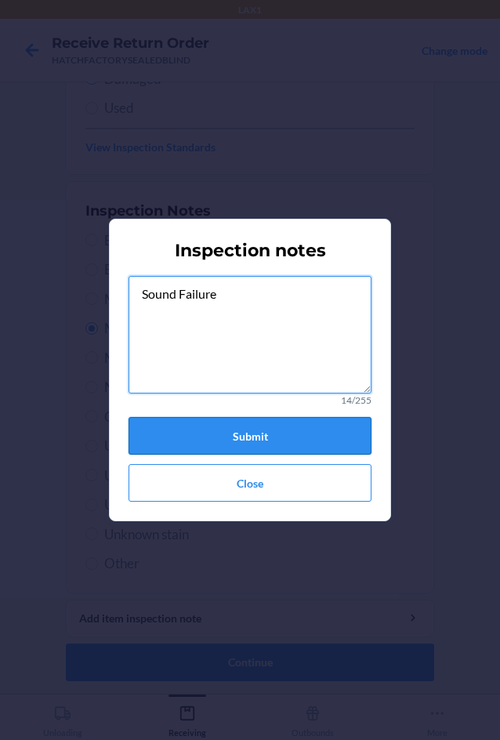
type textarea "Sound Failure"
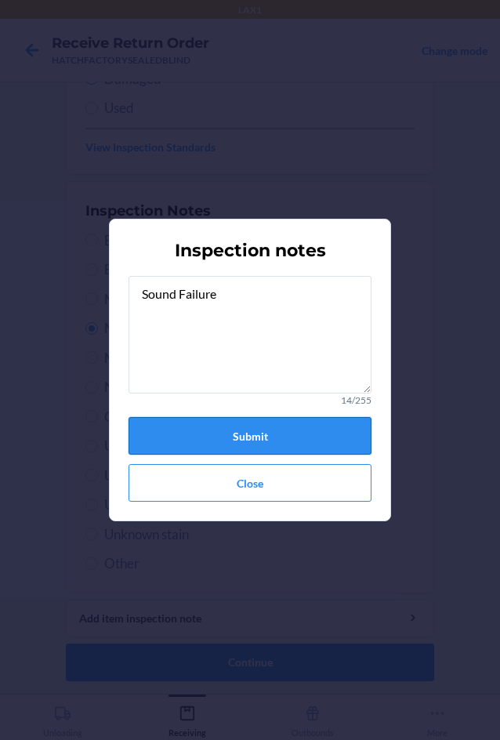
click at [273, 431] on button "Submit" at bounding box center [250, 436] width 243 height 38
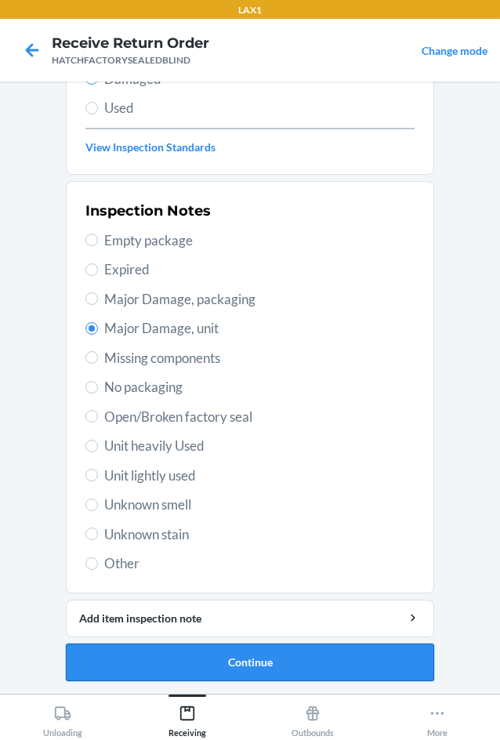
click at [289, 666] on button "Continue" at bounding box center [250, 663] width 368 height 38
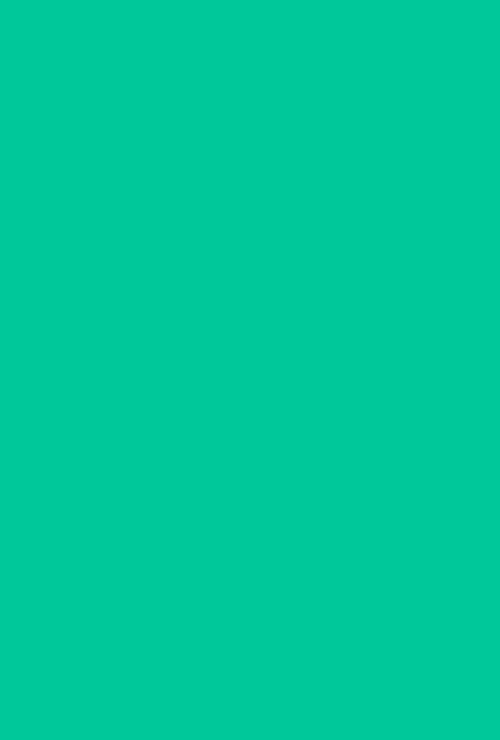
scroll to position [75, 0]
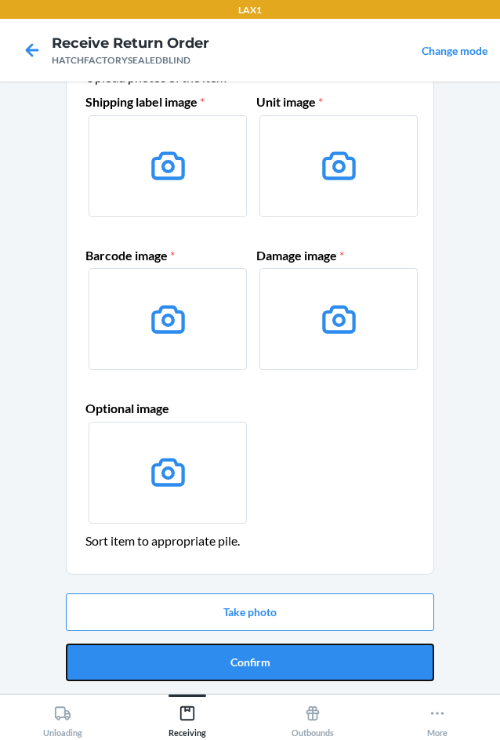
click at [289, 666] on button "Confirm" at bounding box center [250, 663] width 368 height 38
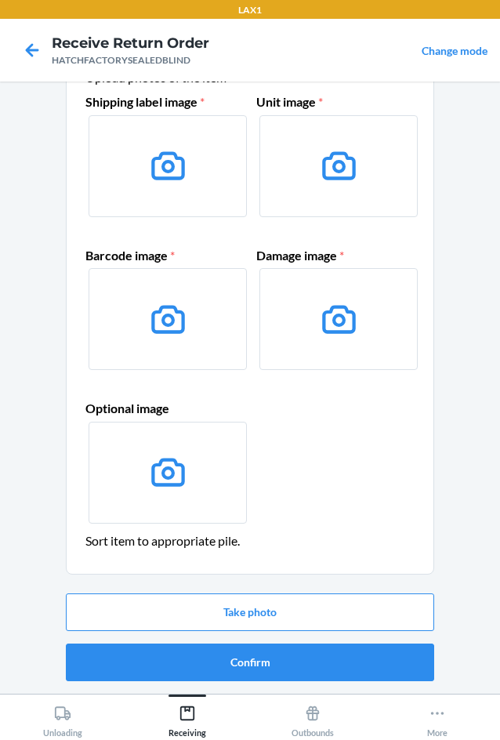
scroll to position [0, 0]
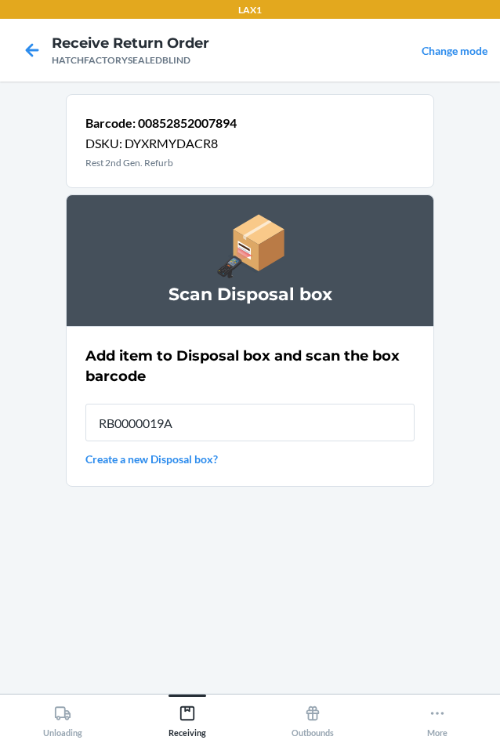
type input "RB0000019A4"
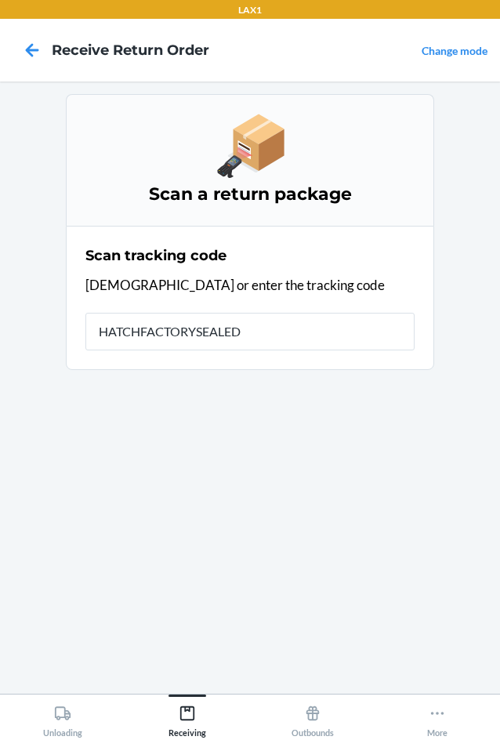
type input "HATCHFACTORYSEALEDB"
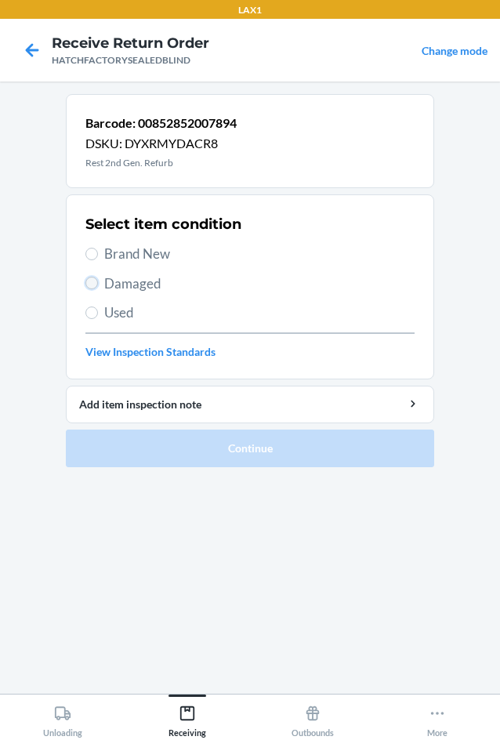
click at [93, 286] on input "Damaged" at bounding box center [91, 283] width 13 height 13
radio input "true"
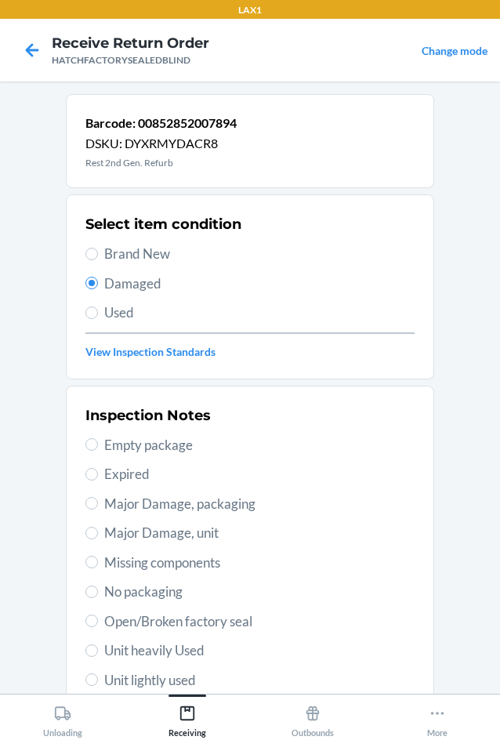
click at [113, 543] on div "Inspection Notes Empty package Expired Major Damage, packaging Major Damage, un…" at bounding box center [249, 592] width 329 height 383
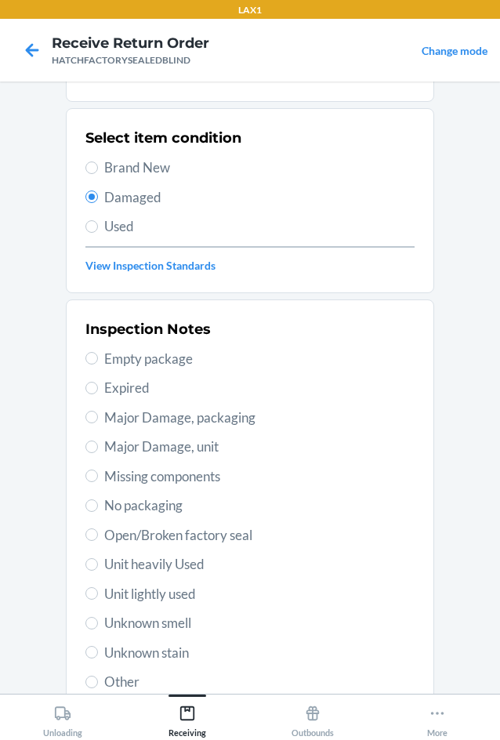
scroll to position [205, 0]
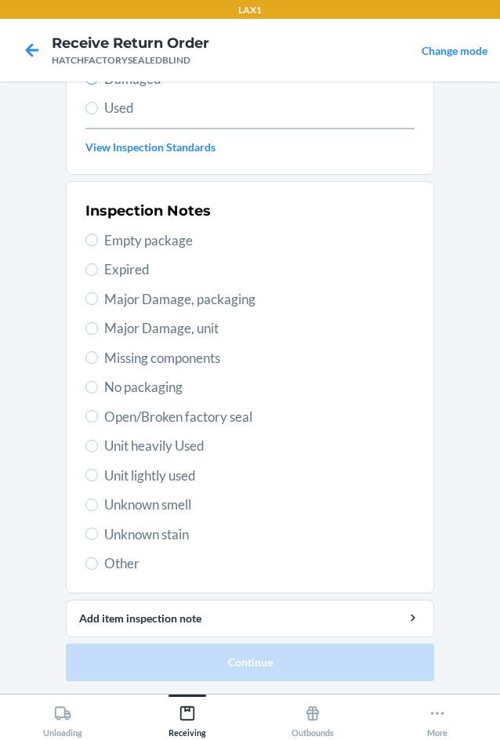
click at [127, 330] on span "Major Damage, unit" at bounding box center [259, 328] width 310 height 20
click at [98, 330] on input "Major Damage, unit" at bounding box center [91, 328] width 13 height 13
radio input "true"
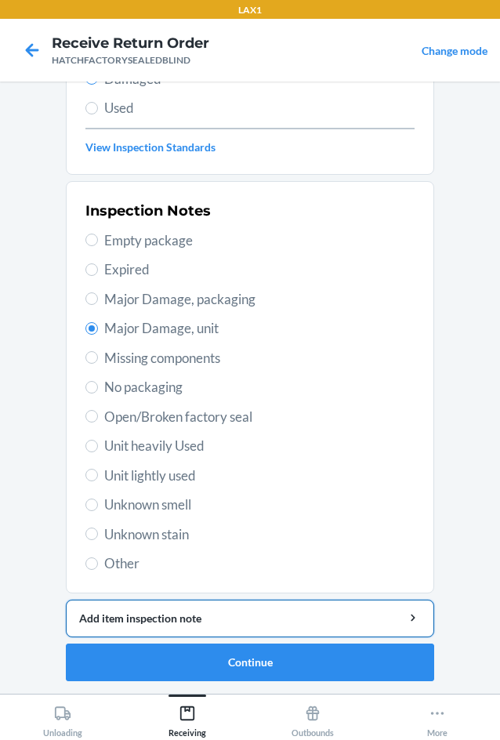
click at [181, 622] on div "Add item inspection note" at bounding box center [250, 618] width 342 height 16
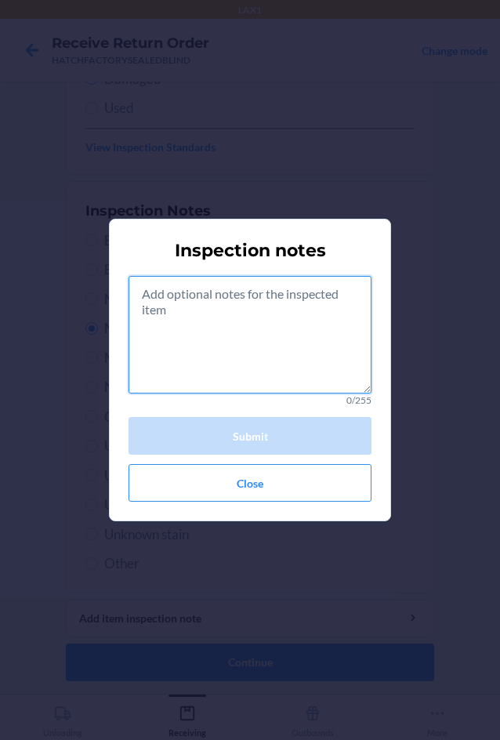
click at [236, 354] on textarea at bounding box center [250, 335] width 243 height 118
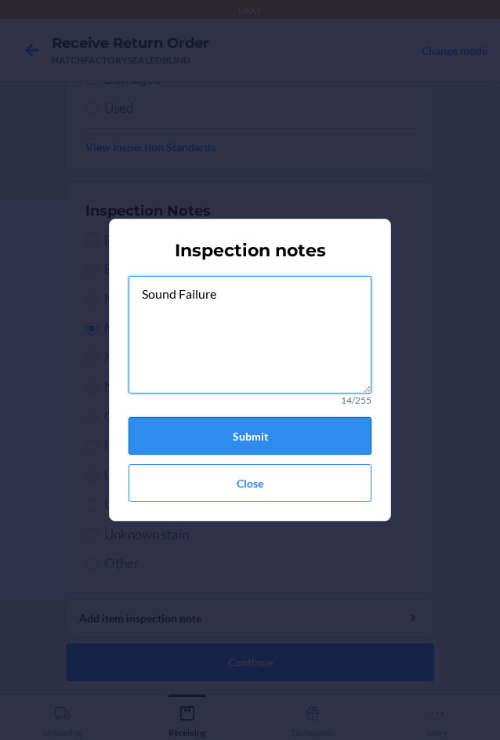
type textarea "Sound Failure"
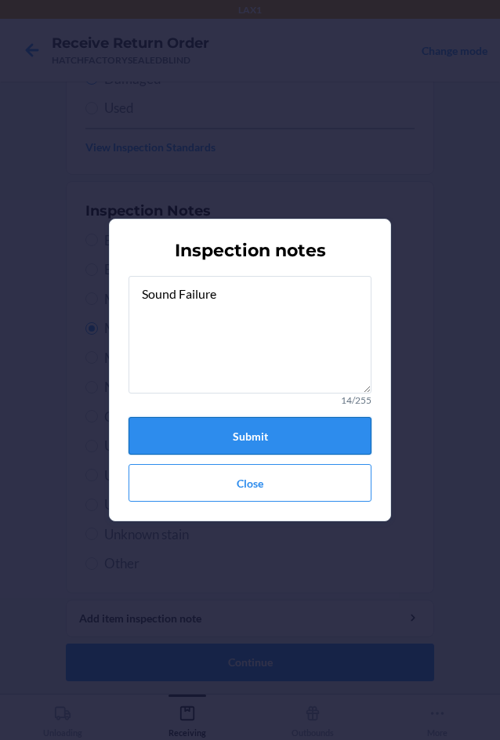
click at [260, 430] on button "Submit" at bounding box center [250, 436] width 243 height 38
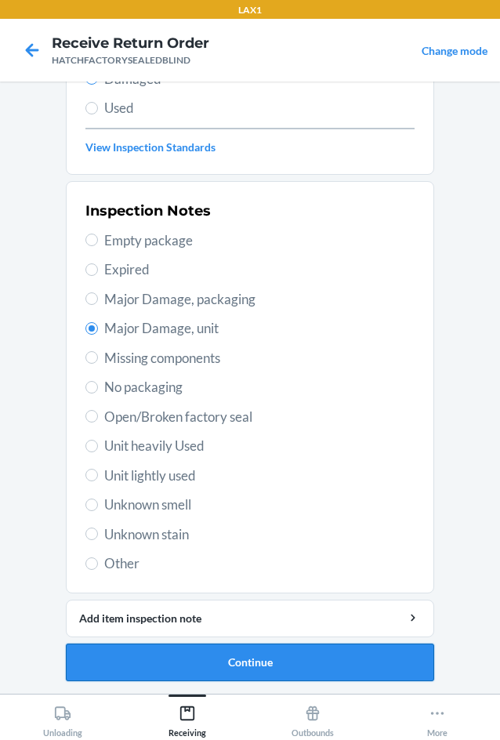
click at [241, 656] on button "Continue" at bounding box center [250, 663] width 368 height 38
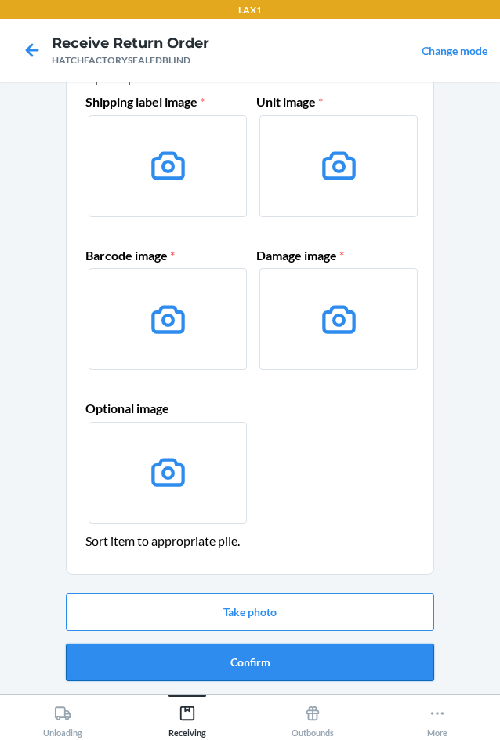
click at [241, 658] on button "Confirm" at bounding box center [250, 663] width 368 height 38
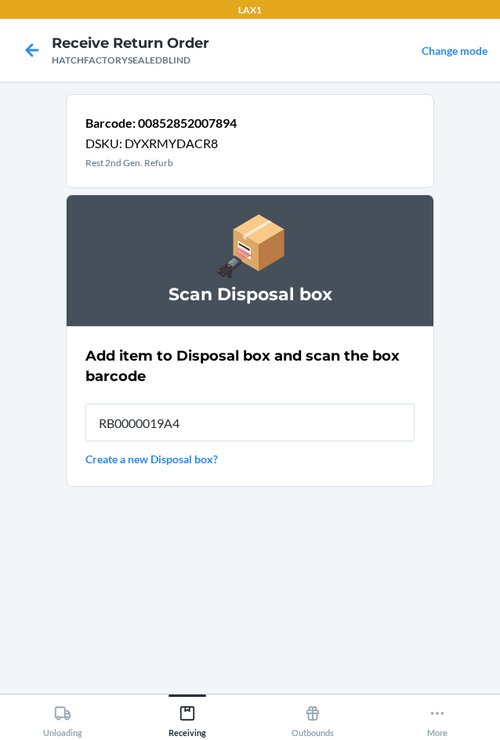
type input "RB0000019A4"
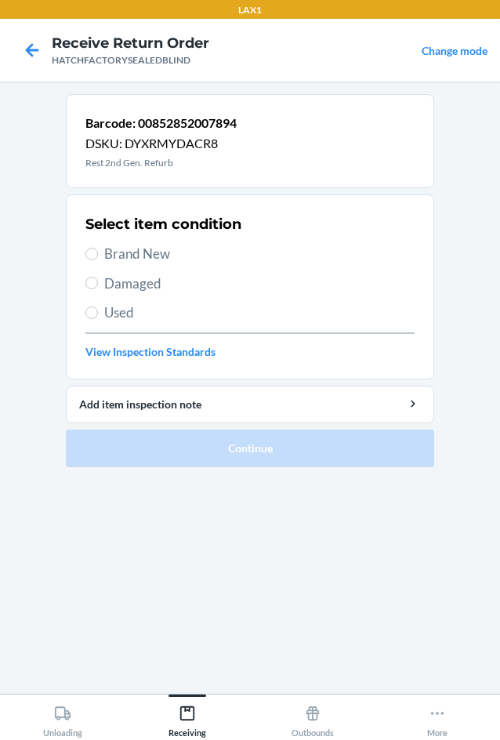
click at [141, 285] on span "Damaged" at bounding box center [259, 284] width 310 height 20
click at [98, 285] on input "Damaged" at bounding box center [91, 283] width 13 height 13
radio input "true"
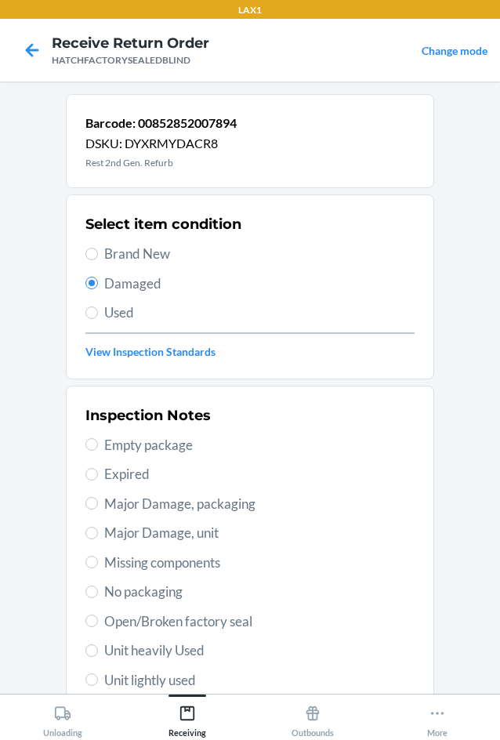
click at [105, 533] on span "Major Damage, unit" at bounding box center [259, 533] width 310 height 20
click at [98, 533] on input "Major Damage, unit" at bounding box center [91, 533] width 13 height 13
radio input "true"
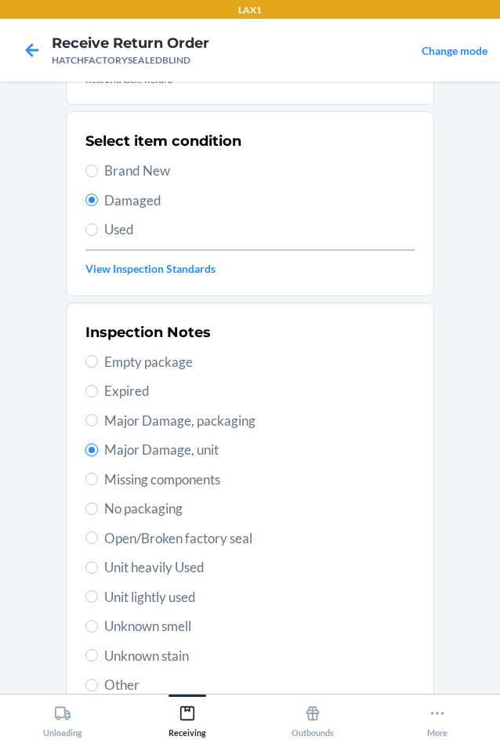
scroll to position [205, 0]
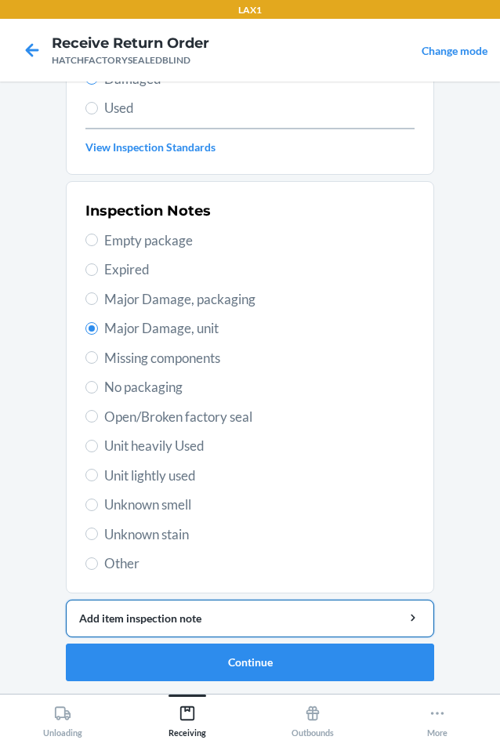
click at [190, 612] on div "Add item inspection note" at bounding box center [250, 618] width 342 height 16
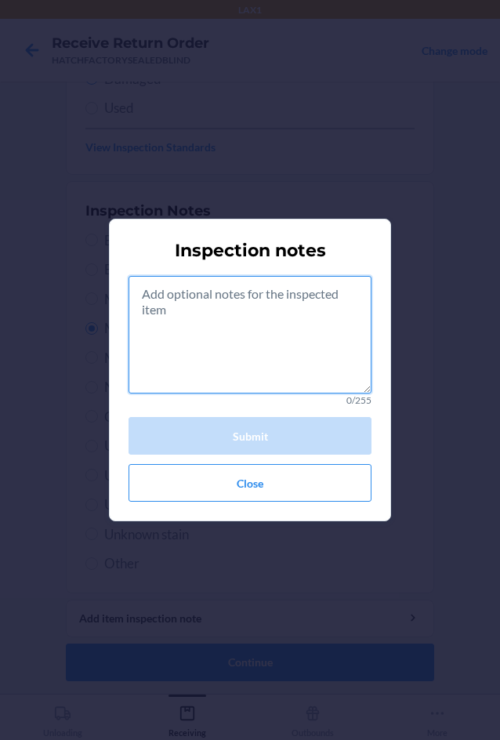
click at [198, 356] on textarea at bounding box center [250, 335] width 243 height 118
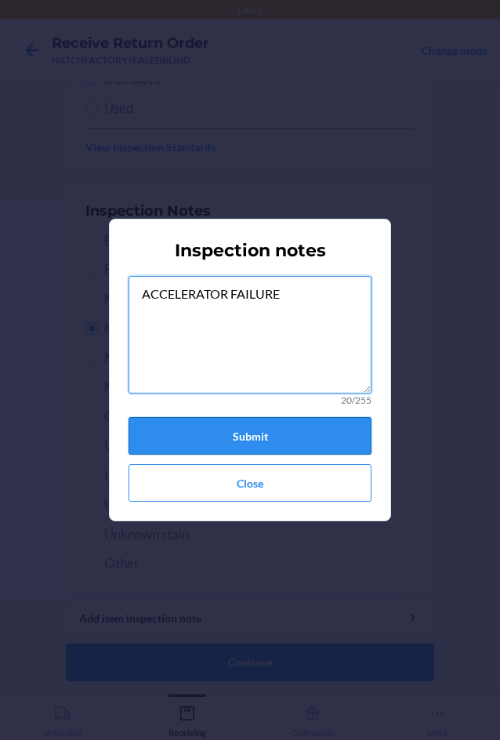
type textarea "ACCELERATOR FAILURE"
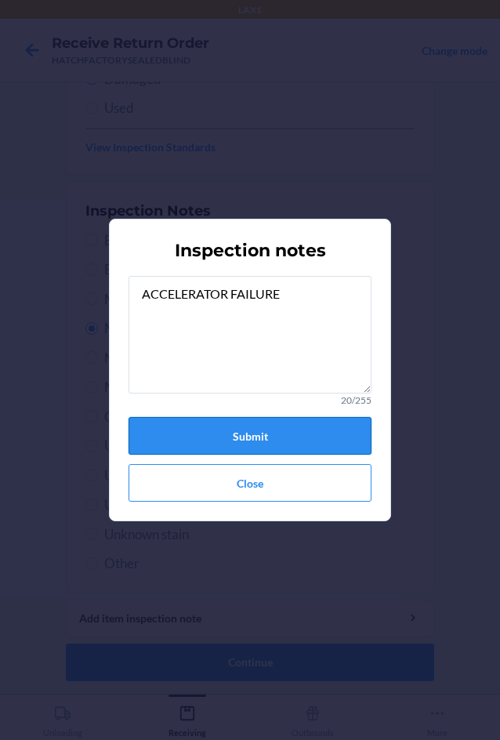
click at [228, 441] on button "Submit" at bounding box center [250, 436] width 243 height 38
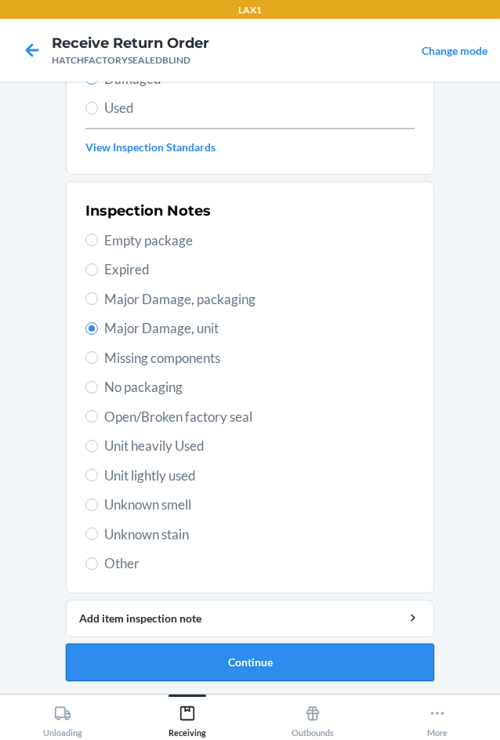
click at [243, 664] on button "Continue" at bounding box center [250, 663] width 368 height 38
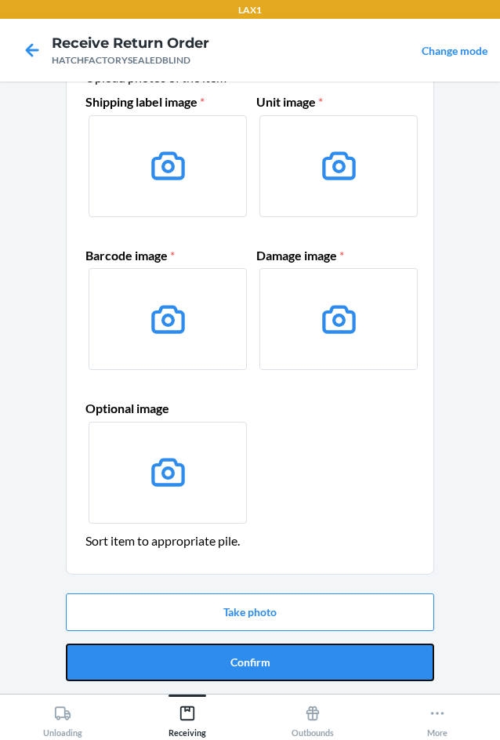
click at [243, 664] on button "Confirm" at bounding box center [250, 663] width 368 height 38
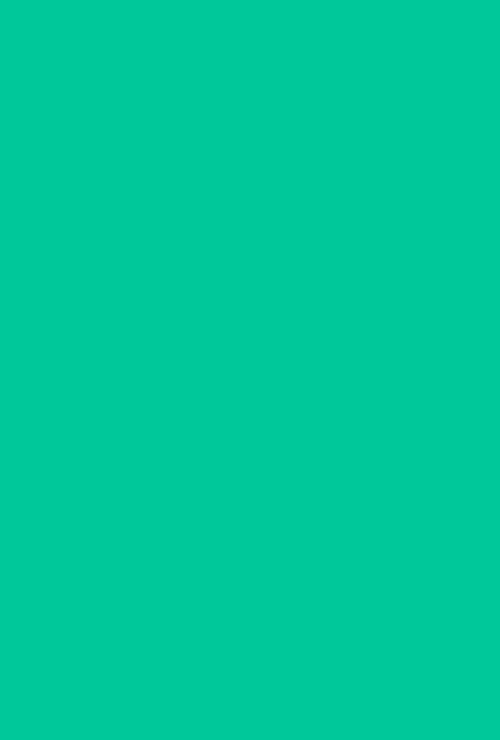
scroll to position [0, 0]
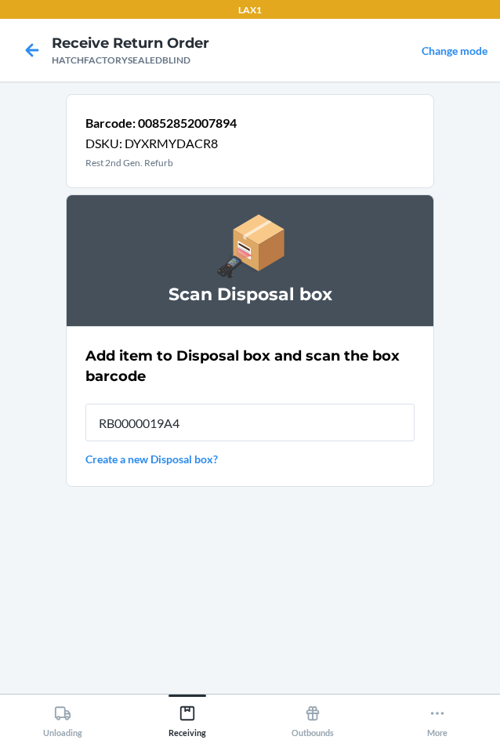
type input "RB0000019A4"
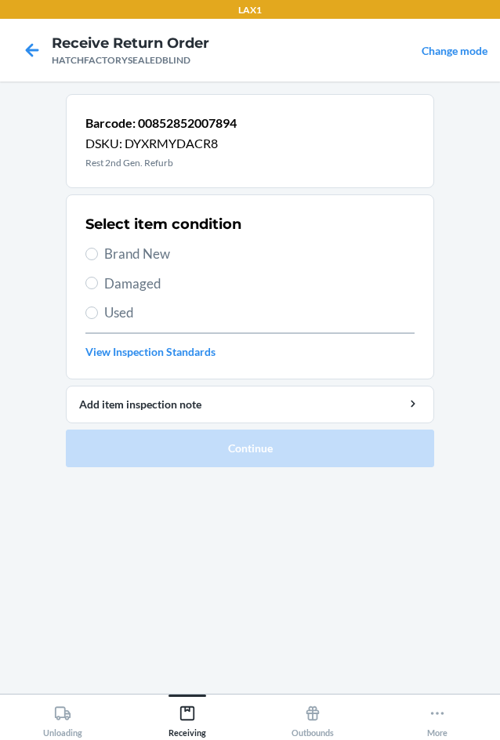
click at [113, 281] on span "Damaged" at bounding box center [259, 284] width 310 height 20
click at [98, 281] on input "Damaged" at bounding box center [91, 283] width 13 height 13
radio input "true"
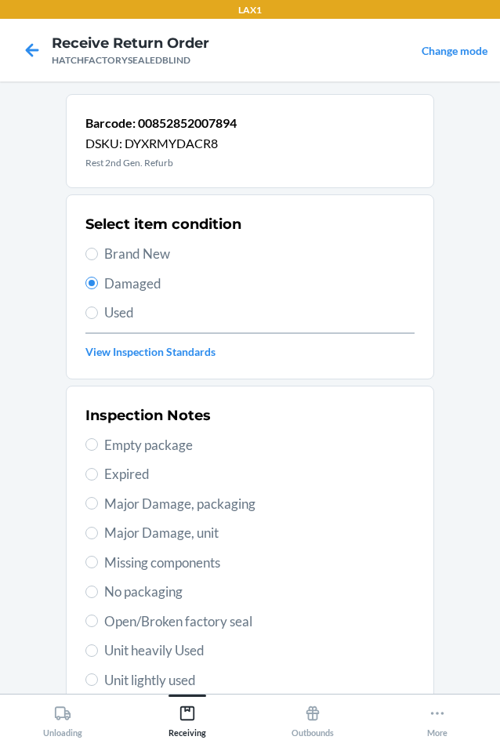
click at [104, 530] on span "Major Damage, unit" at bounding box center [259, 533] width 310 height 20
click at [98, 530] on input "Major Damage, unit" at bounding box center [91, 533] width 13 height 13
radio input "true"
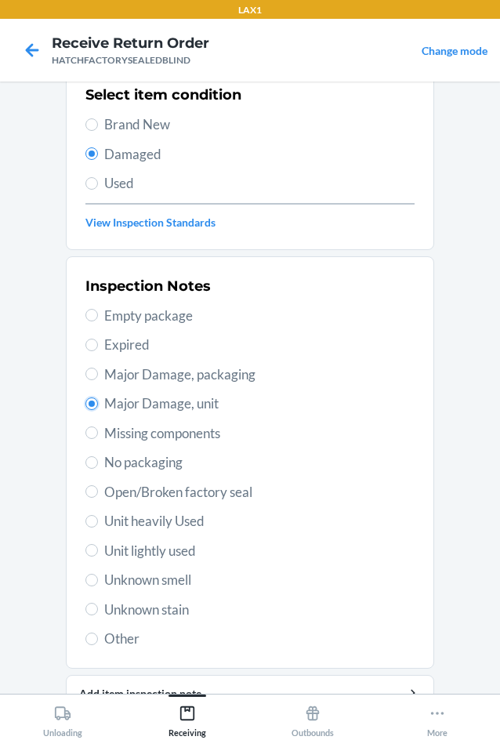
scroll to position [205, 0]
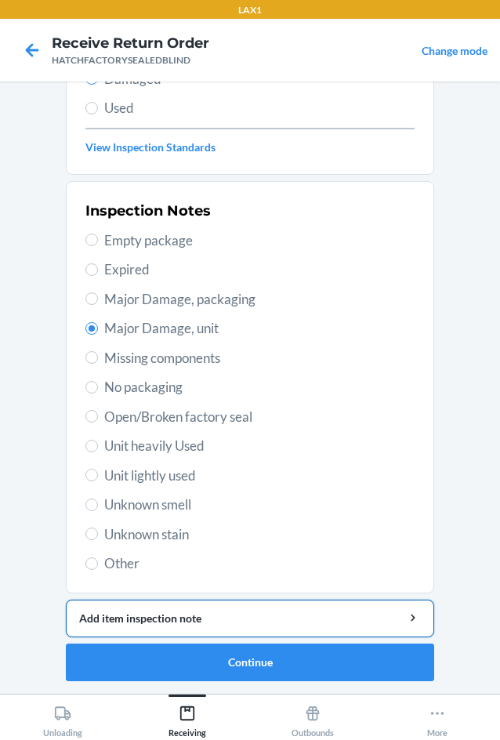
click at [149, 623] on div "Add item inspection note" at bounding box center [250, 618] width 342 height 16
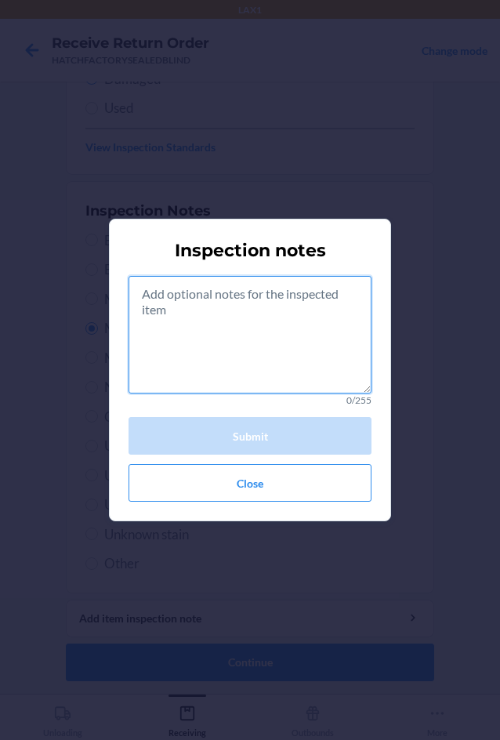
click at [212, 356] on textarea at bounding box center [250, 335] width 243 height 118
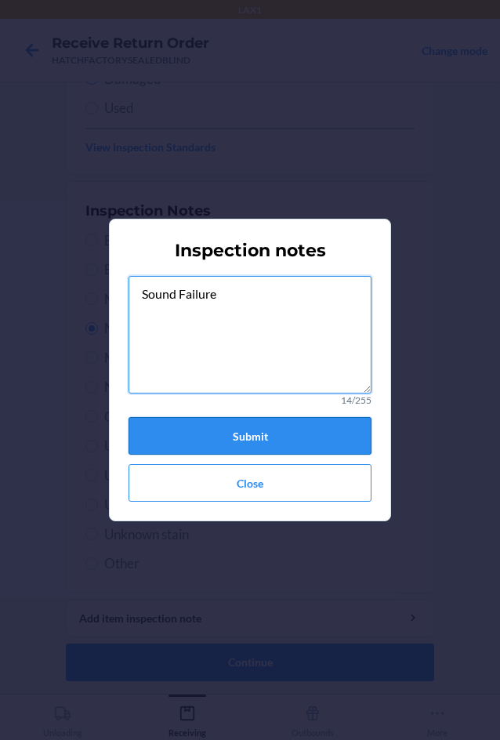
type textarea "Sound Failure"
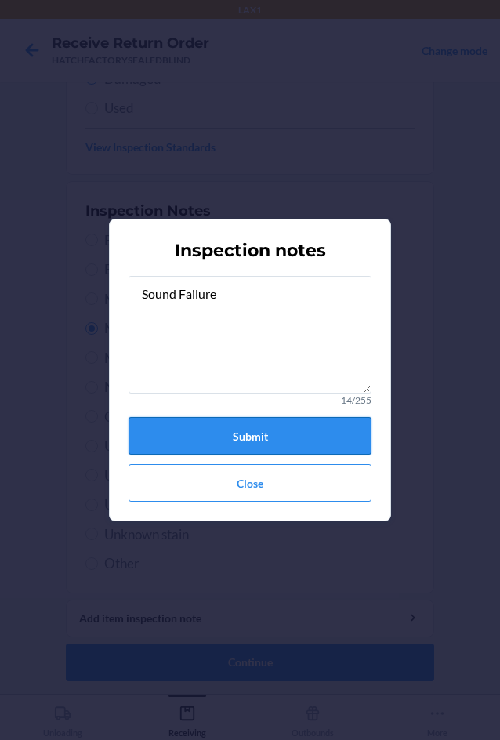
click at [241, 443] on button "Submit" at bounding box center [250, 436] width 243 height 38
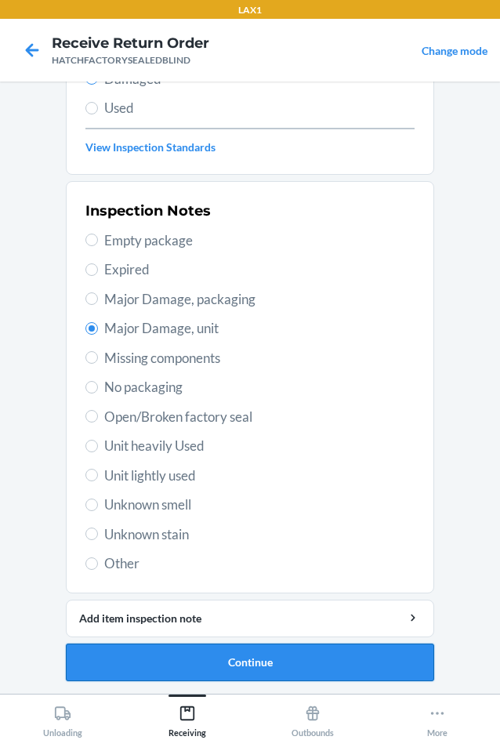
click at [229, 670] on button "Continue" at bounding box center [250, 663] width 368 height 38
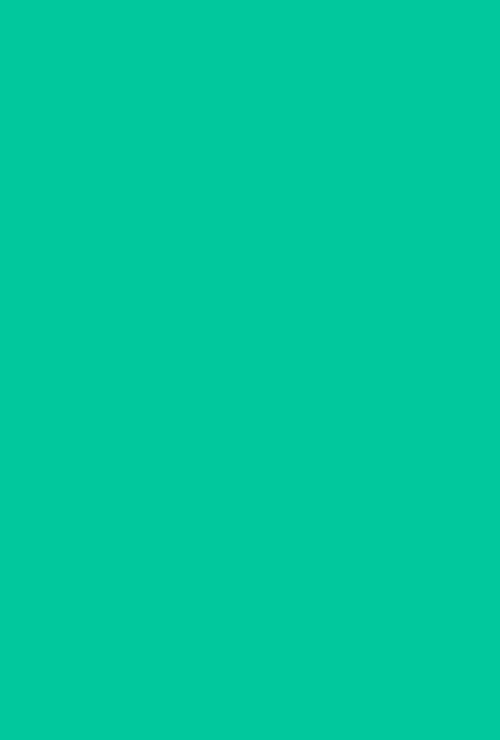
scroll to position [75, 0]
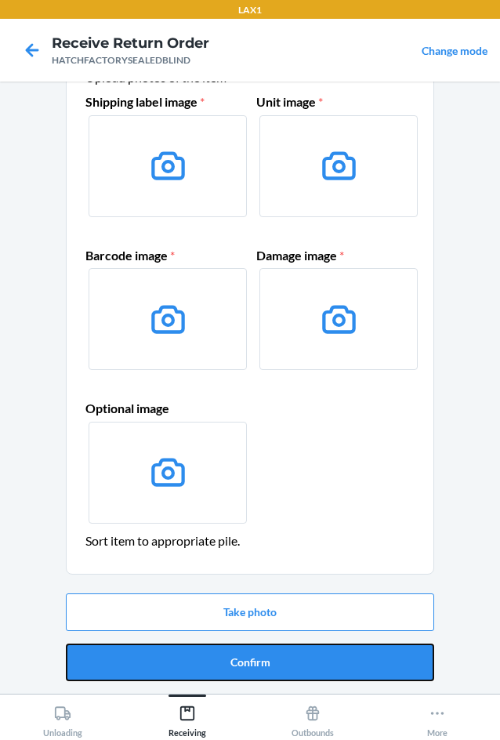
drag, startPoint x: 229, startPoint y: 670, endPoint x: 230, endPoint y: 657, distance: 12.6
click at [229, 663] on button "Confirm" at bounding box center [250, 663] width 368 height 38
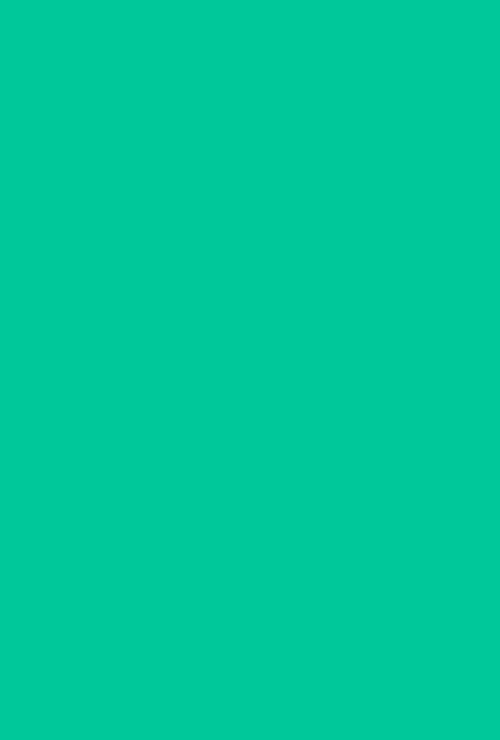
scroll to position [0, 0]
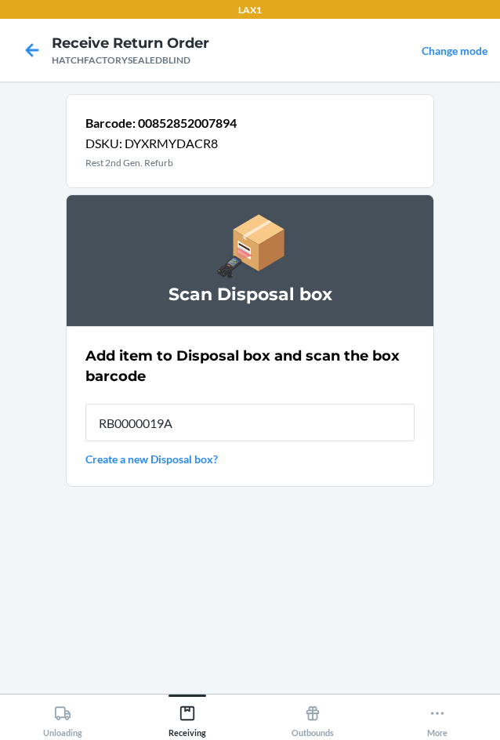
type input "RB0000019A4"
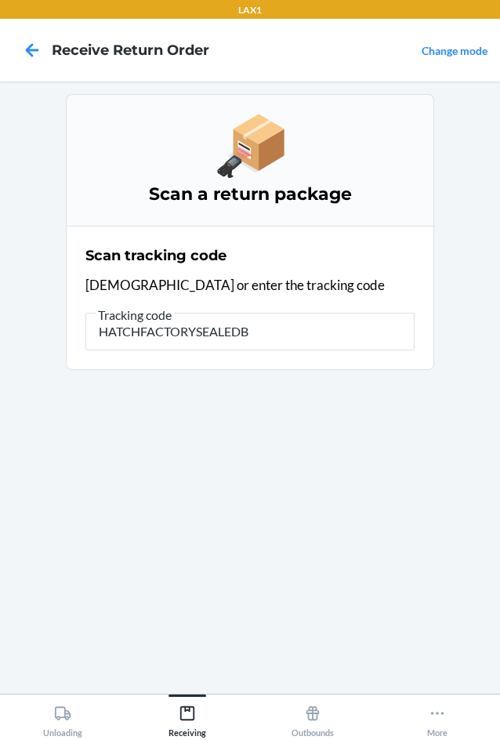
type input "HATCHFACTORYSEALEDBL"
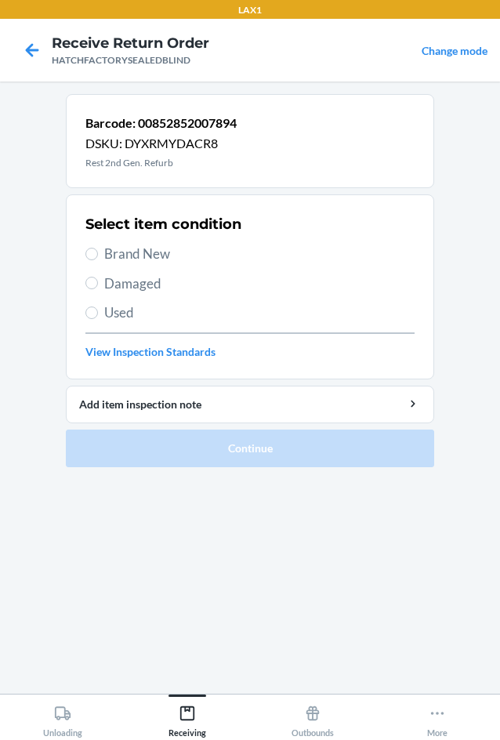
click at [143, 281] on span "Damaged" at bounding box center [259, 284] width 310 height 20
click at [98, 281] on input "Damaged" at bounding box center [91, 283] width 13 height 13
radio input "true"
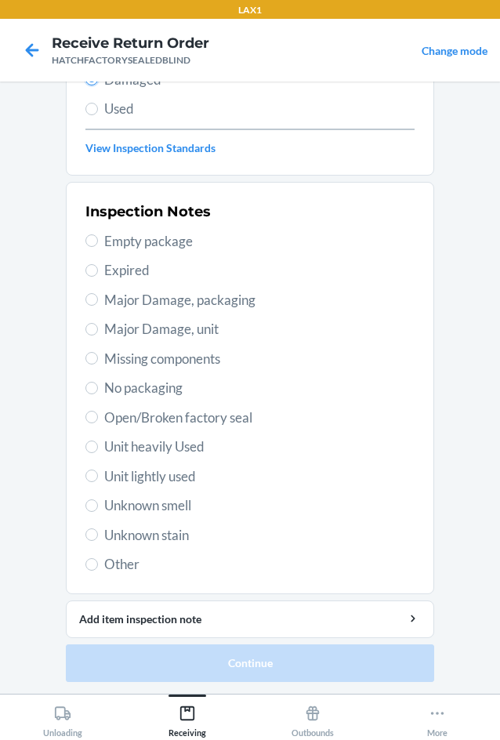
scroll to position [205, 0]
click at [108, 327] on span "Major Damage, unit" at bounding box center [259, 328] width 310 height 20
click at [98, 327] on input "Major Damage, unit" at bounding box center [91, 328] width 13 height 13
radio input "true"
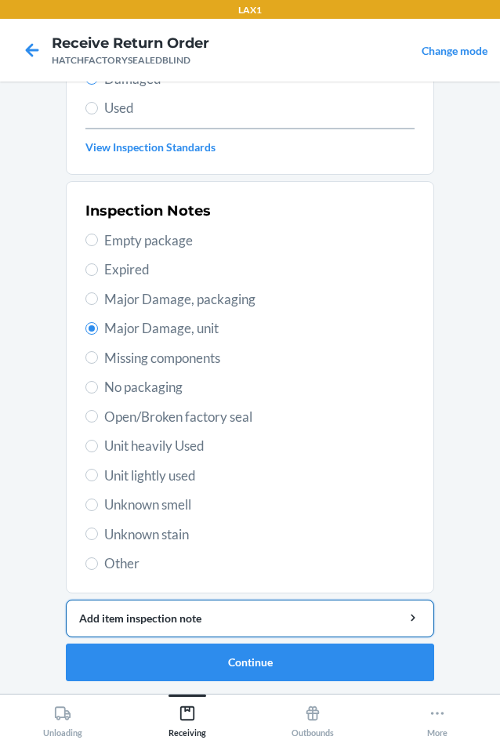
click at [212, 613] on div "Add item inspection note" at bounding box center [250, 618] width 342 height 16
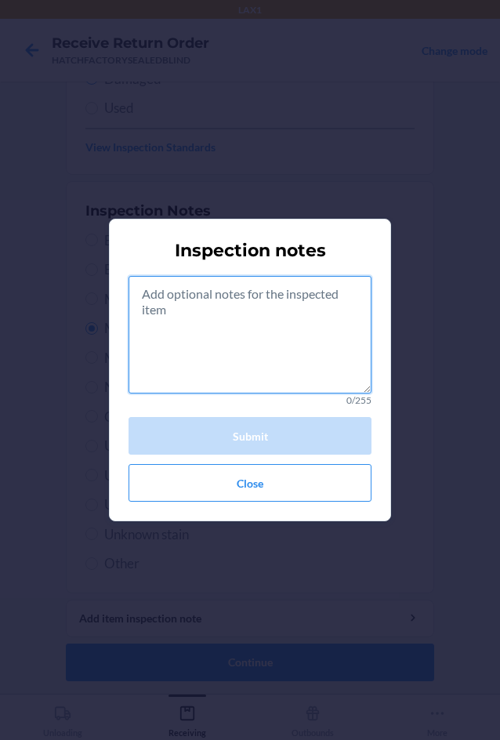
click at [227, 332] on textarea at bounding box center [250, 335] width 243 height 118
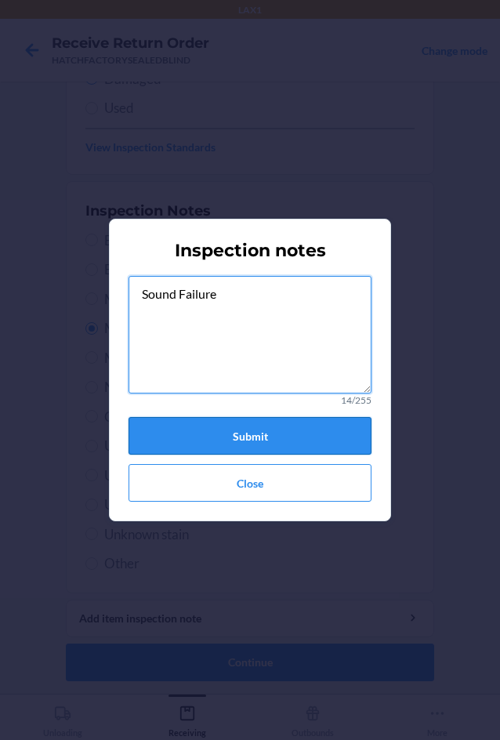
type textarea "Sound Failure"
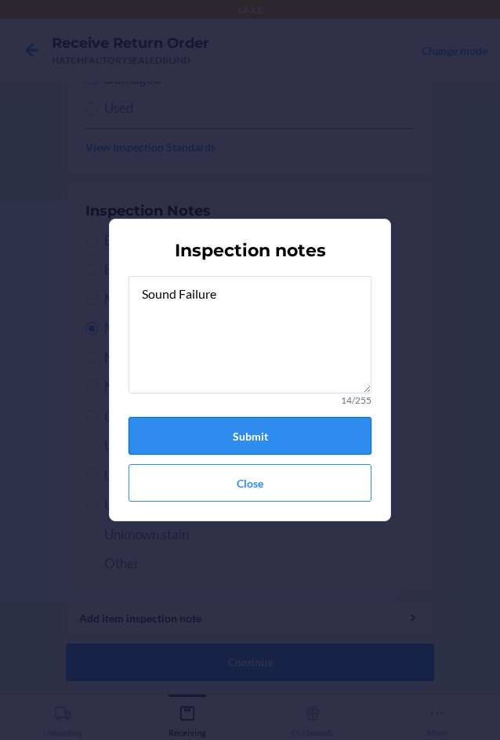
click at [196, 431] on button "Submit" at bounding box center [250, 436] width 243 height 38
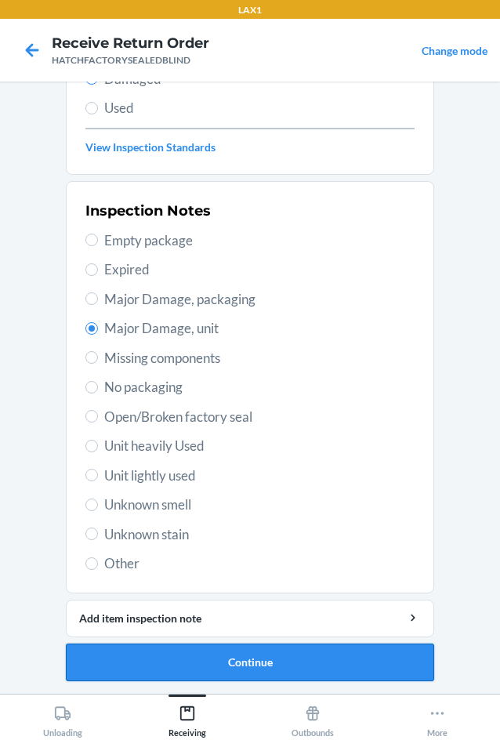
drag, startPoint x: 289, startPoint y: 667, endPoint x: 293, endPoint y: 677, distance: 10.2
click at [293, 677] on button "Continue" at bounding box center [250, 663] width 368 height 38
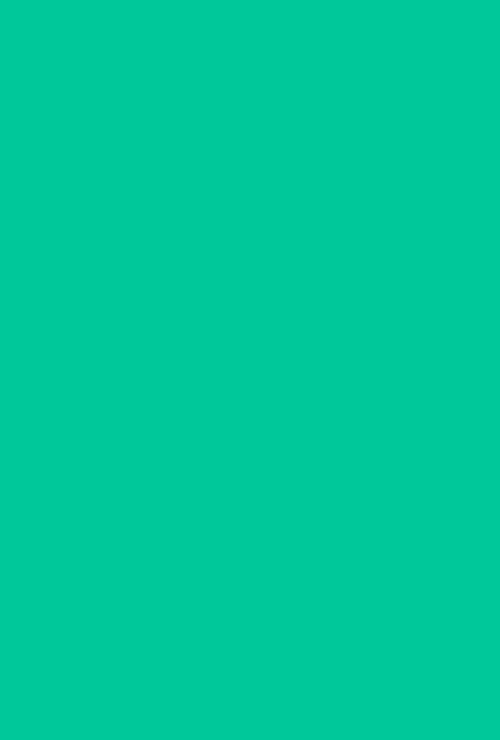
scroll to position [75, 0]
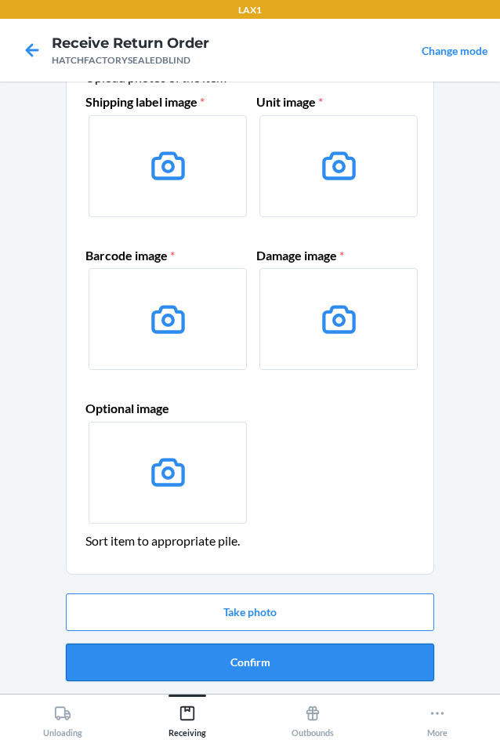
click at [297, 668] on button "Confirm" at bounding box center [250, 663] width 368 height 38
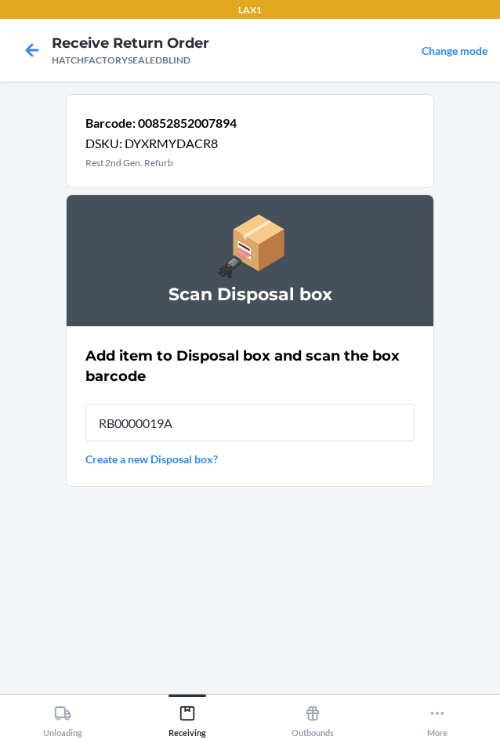
type input "RB0000019A4"
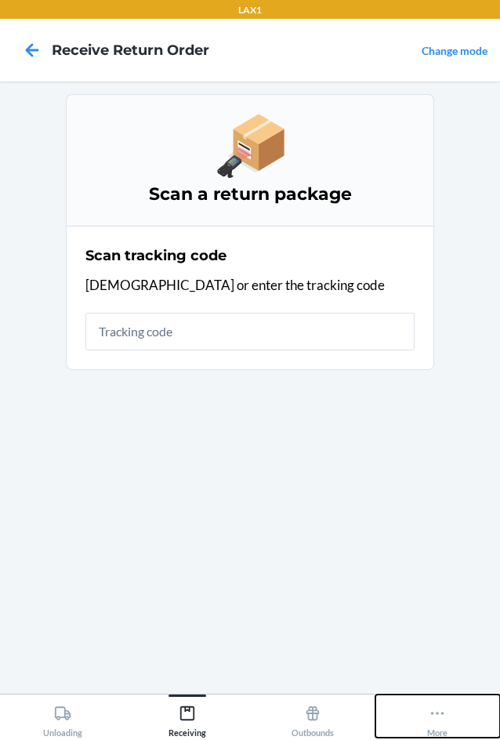
click at [435, 714] on icon at bounding box center [437, 713] width 17 height 17
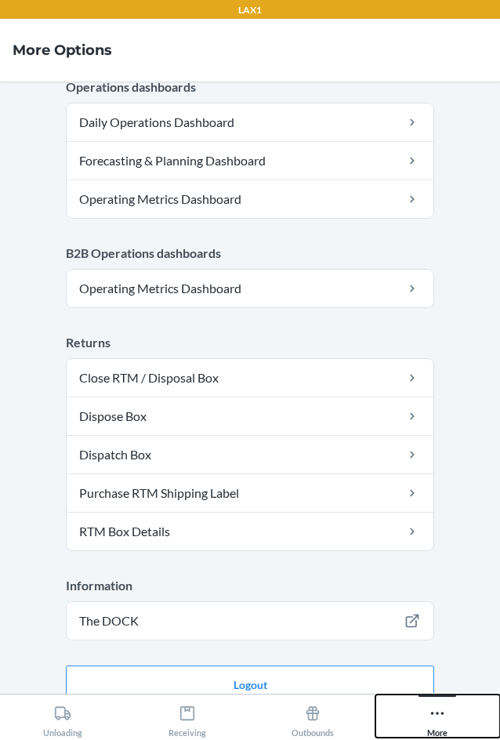
scroll to position [767, 0]
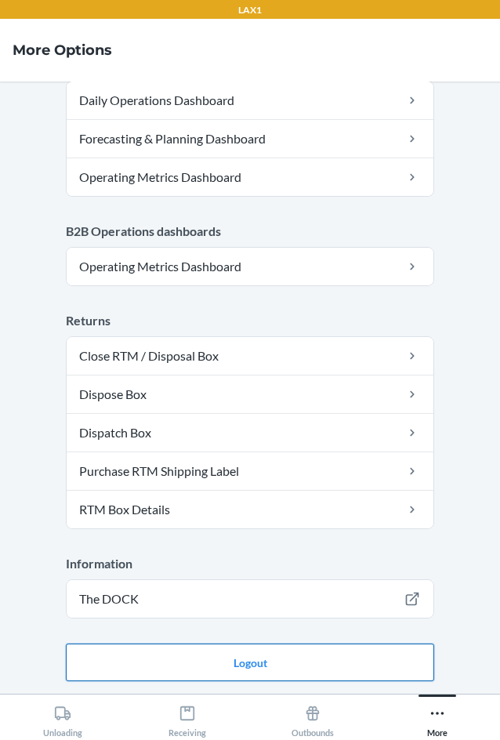
click at [223, 652] on button "Logout" at bounding box center [250, 663] width 368 height 38
